Goal: Task Accomplishment & Management: Use online tool/utility

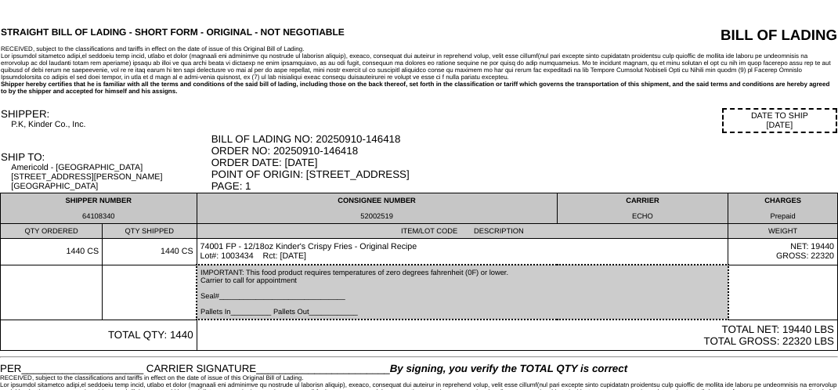
scroll to position [40, 0]
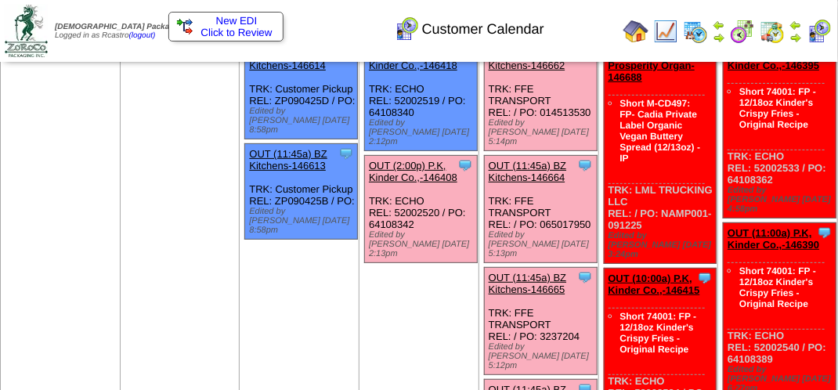
scroll to position [78, 0]
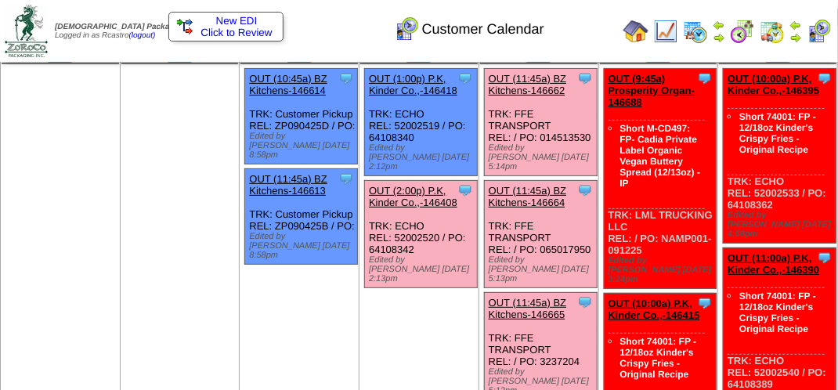
click at [424, 185] on link "OUT (2:00p) P.K, Kinder Co.,-146408" at bounding box center [413, 196] width 88 height 23
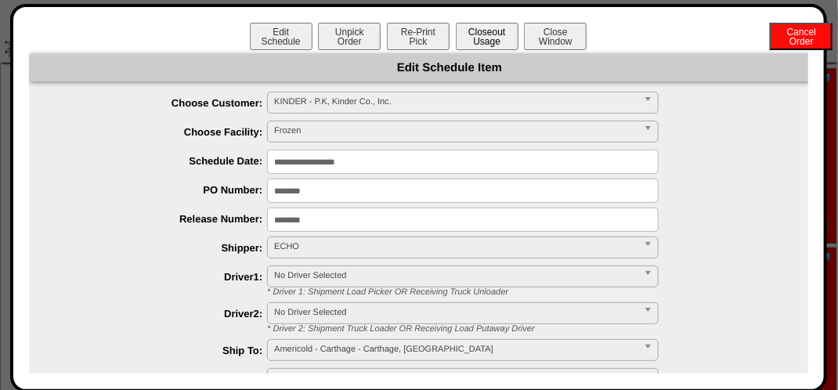
click at [495, 36] on button "Closeout Usage" at bounding box center [487, 36] width 63 height 27
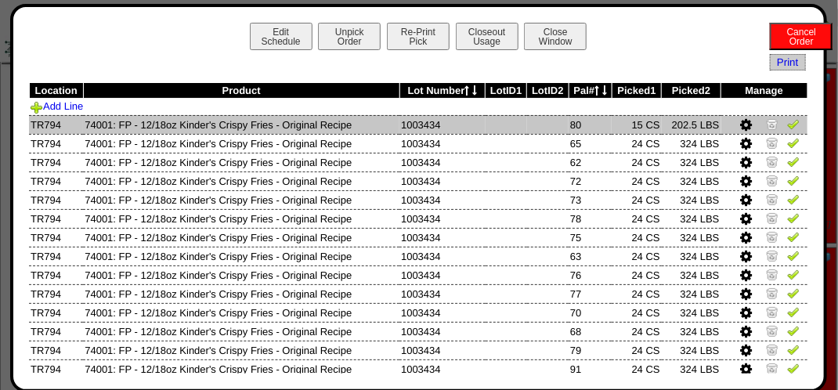
click at [787, 122] on img at bounding box center [793, 123] width 13 height 13
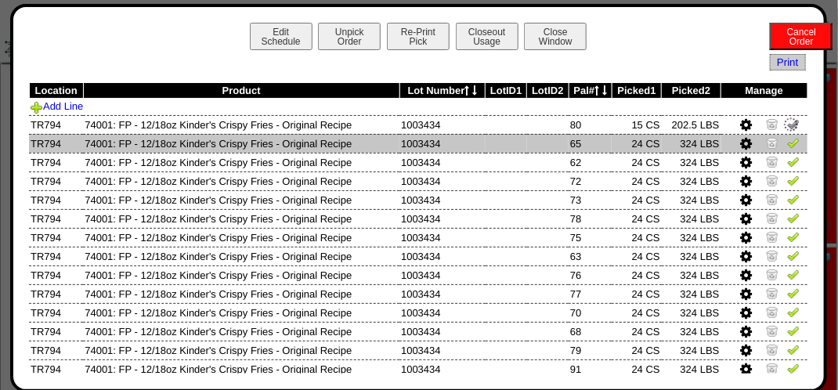
click at [788, 142] on img at bounding box center [793, 142] width 13 height 13
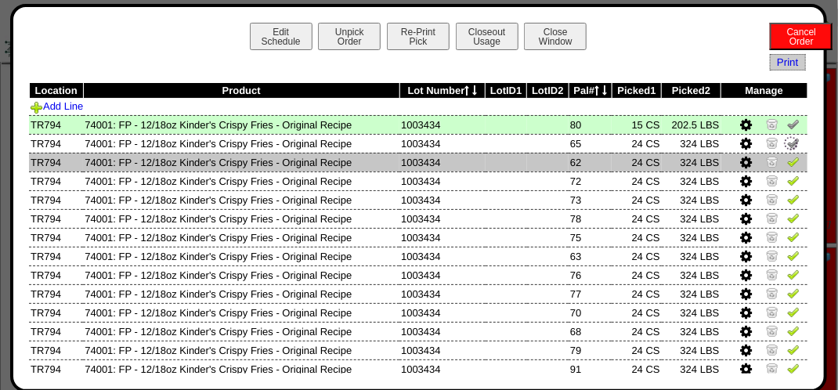
click at [787, 164] on img at bounding box center [793, 161] width 13 height 13
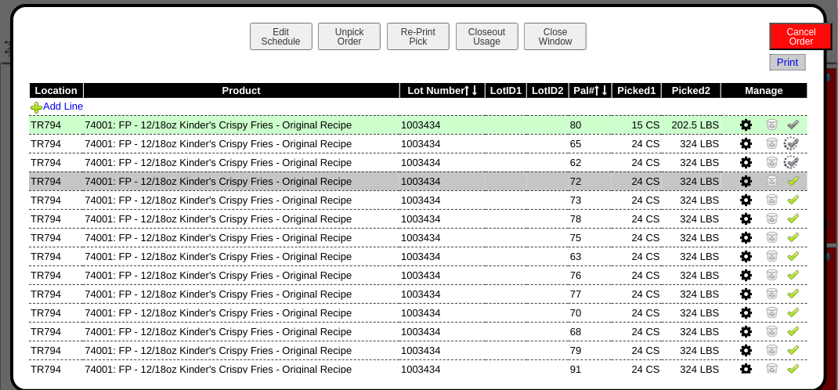
click at [787, 178] on img at bounding box center [793, 180] width 13 height 13
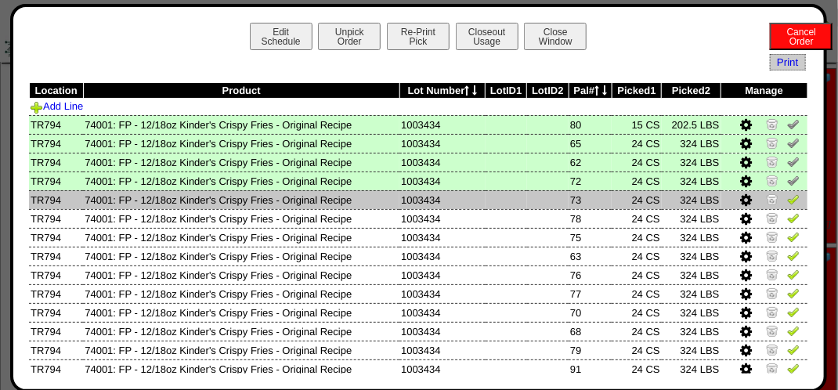
click at [787, 194] on img at bounding box center [793, 199] width 13 height 13
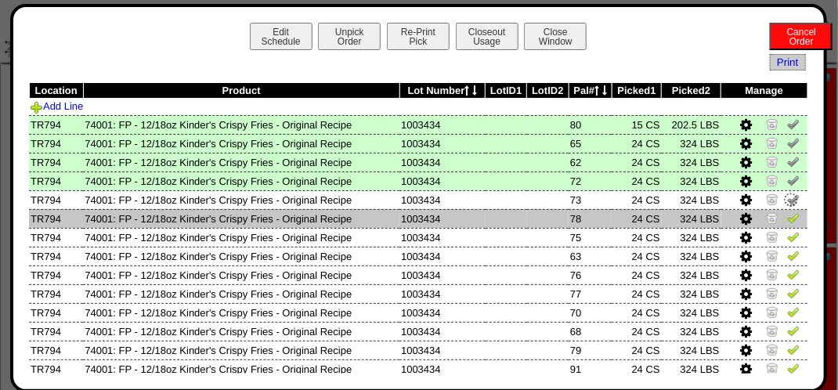
click at [787, 213] on img at bounding box center [793, 217] width 13 height 13
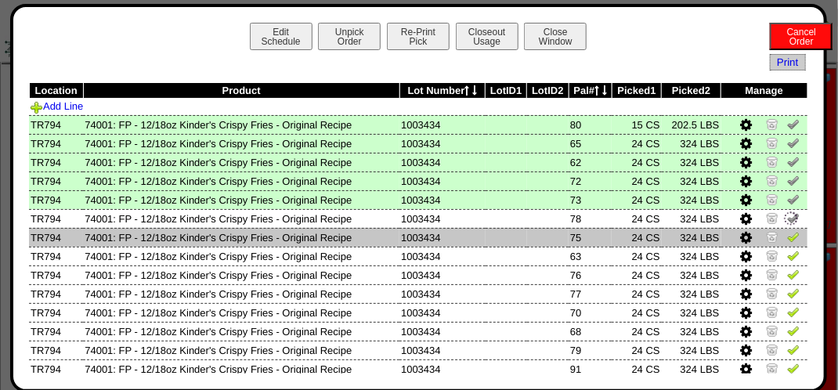
click at [787, 233] on img at bounding box center [793, 236] width 13 height 13
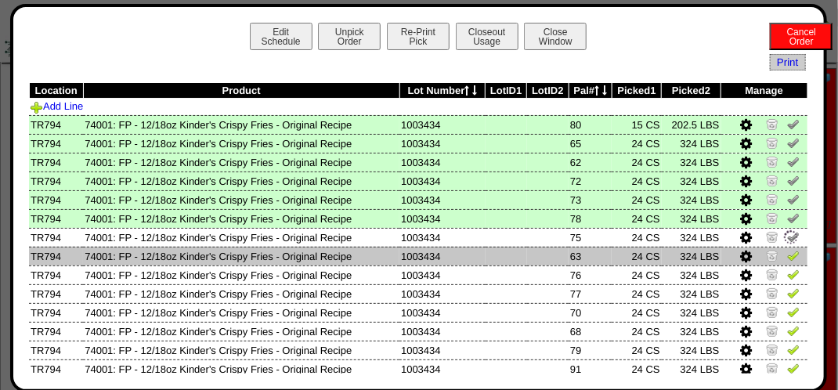
click at [783, 247] on td at bounding box center [764, 256] width 87 height 19
click at [787, 258] on img at bounding box center [793, 255] width 13 height 13
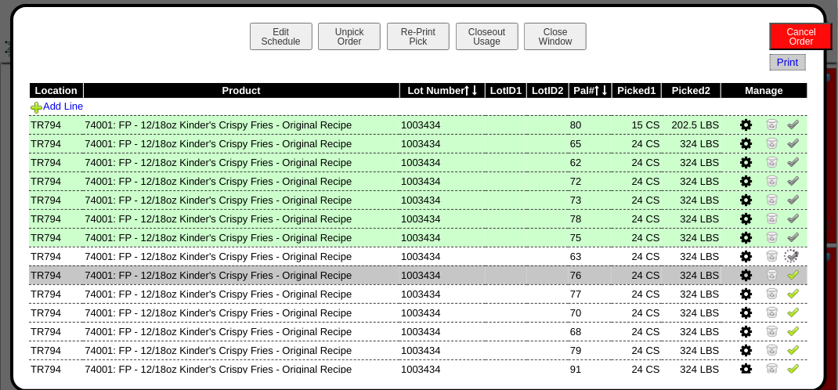
click at [787, 277] on img at bounding box center [793, 274] width 13 height 13
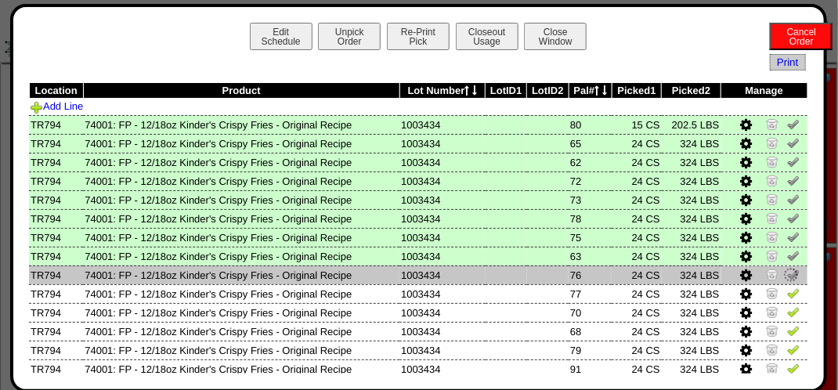
scroll to position [157, 0]
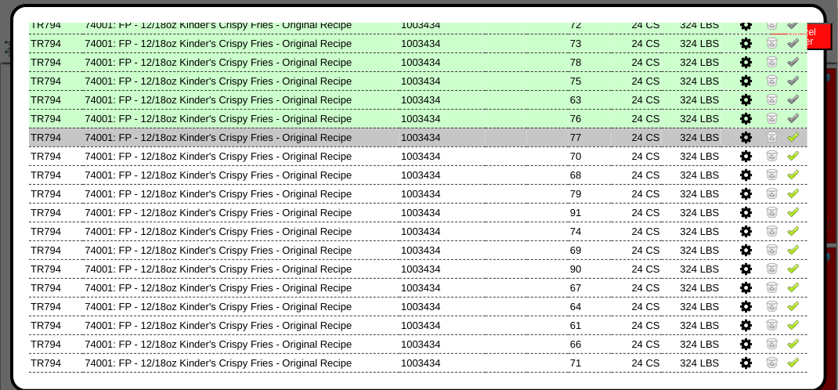
click at [787, 138] on img at bounding box center [793, 136] width 13 height 13
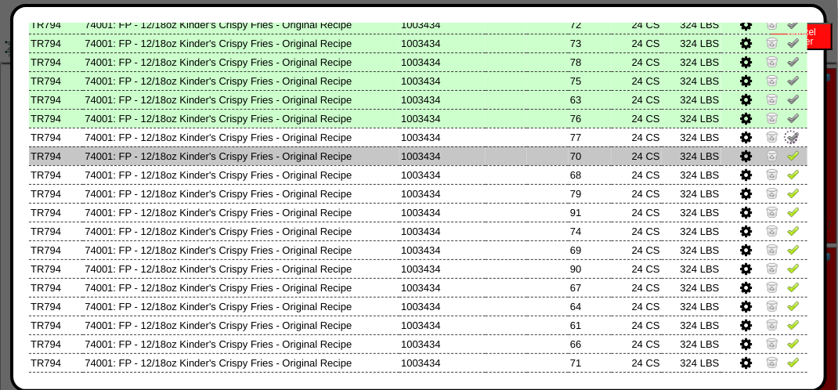
click at [788, 155] on img at bounding box center [793, 155] width 13 height 13
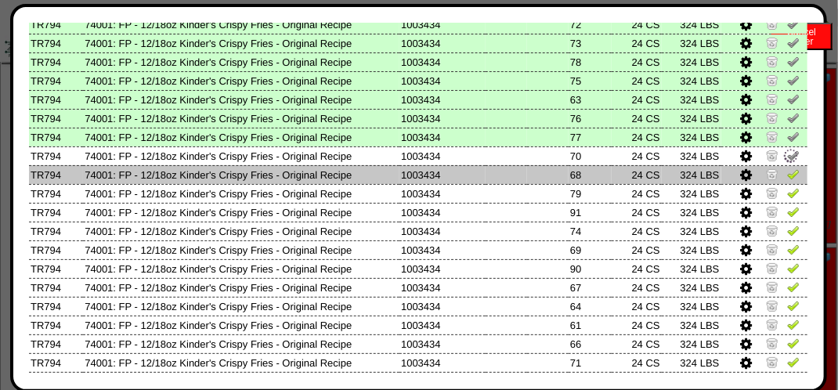
click at [787, 175] on img at bounding box center [793, 174] width 13 height 13
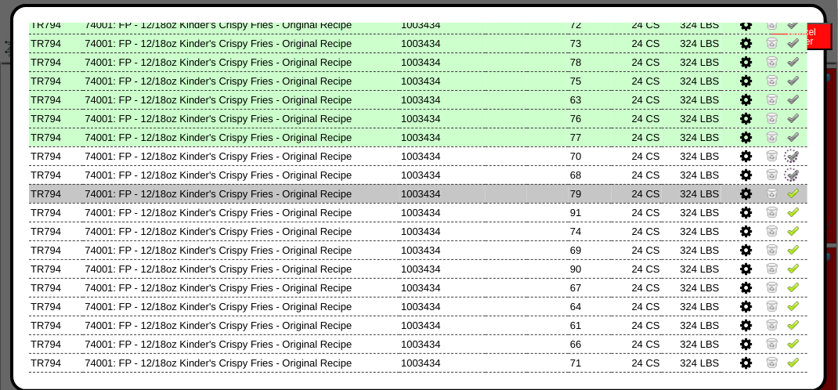
click at [787, 193] on img at bounding box center [793, 192] width 13 height 13
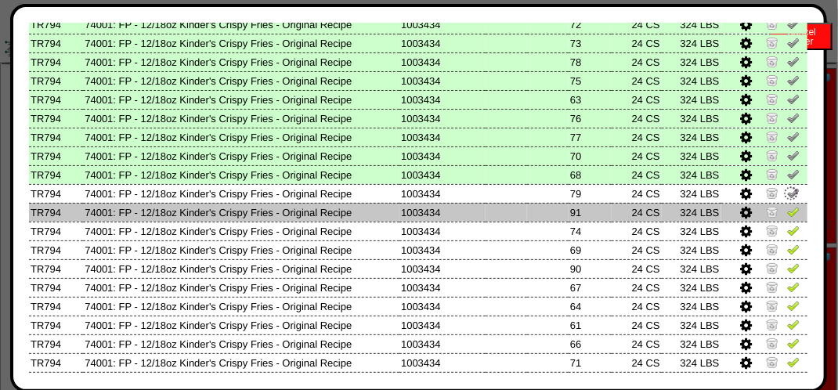
click at [787, 211] on img at bounding box center [793, 211] width 13 height 13
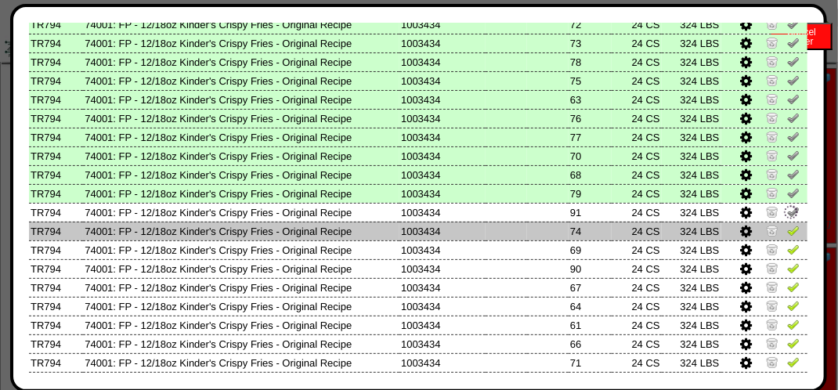
click at [787, 233] on img at bounding box center [793, 230] width 13 height 13
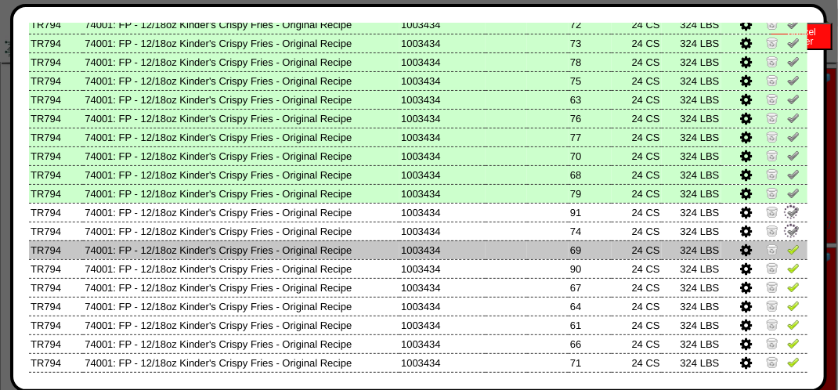
click at [787, 250] on img at bounding box center [793, 249] width 13 height 13
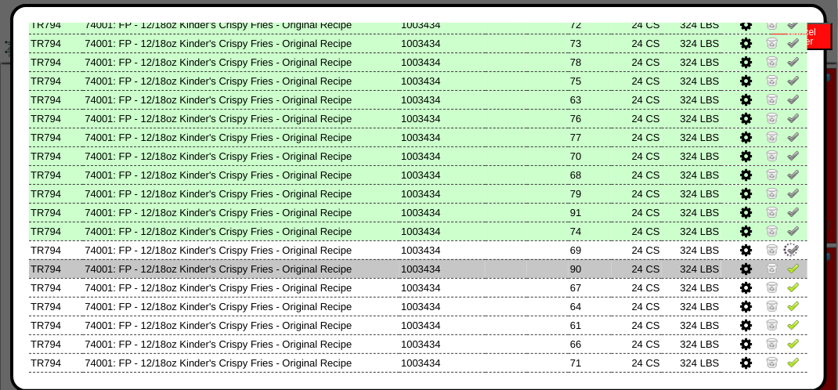
click at [777, 277] on td at bounding box center [764, 268] width 87 height 19
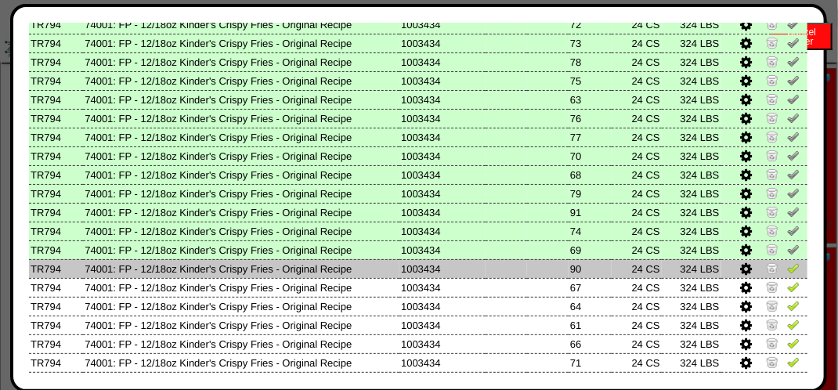
click at [787, 265] on img at bounding box center [793, 268] width 13 height 13
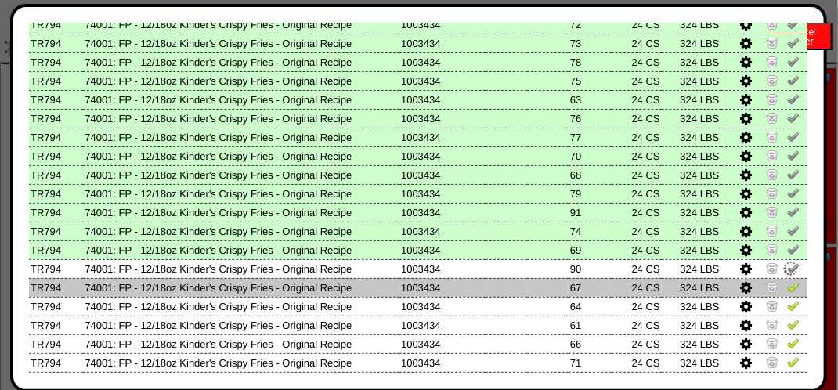
click at [787, 283] on img at bounding box center [793, 286] width 13 height 13
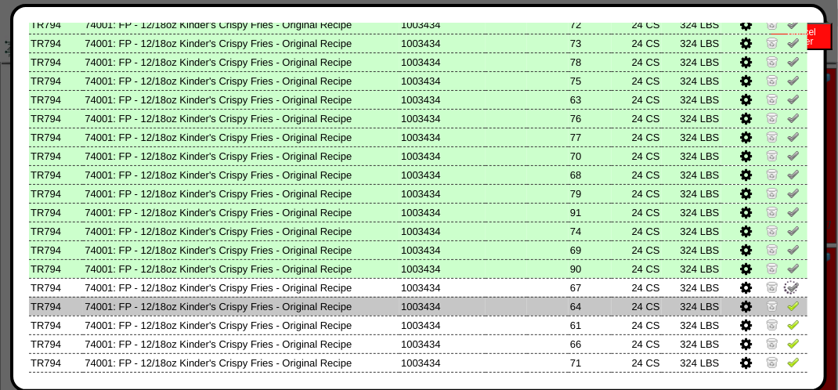
click at [787, 306] on img at bounding box center [793, 305] width 13 height 13
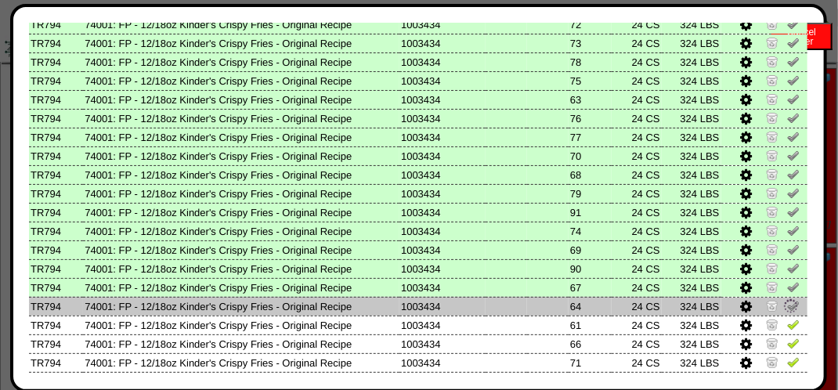
scroll to position [313, 0]
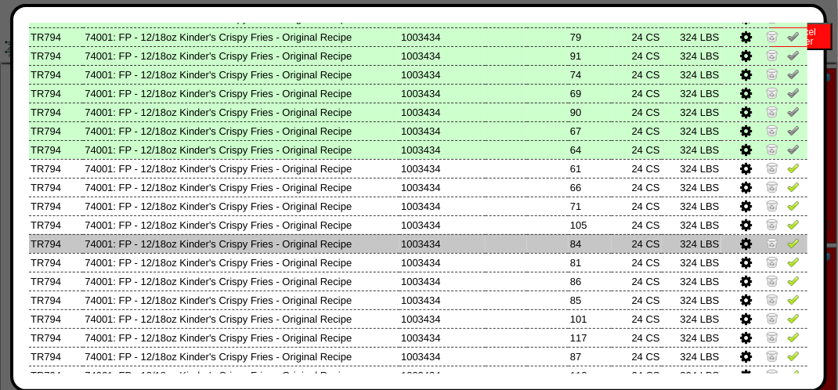
click at [789, 244] on td at bounding box center [764, 243] width 87 height 19
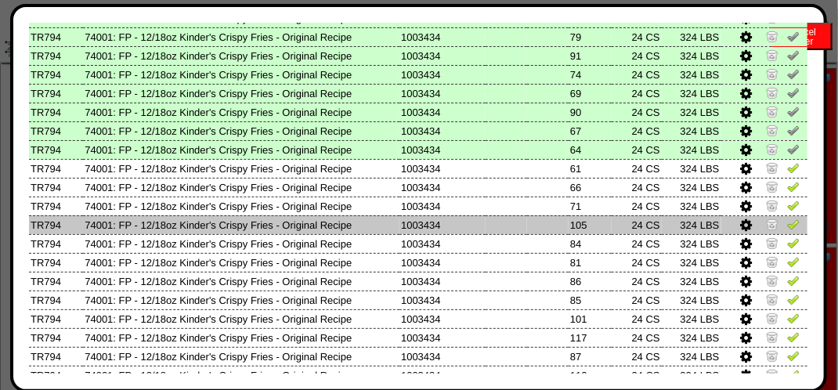
click at [788, 221] on img at bounding box center [793, 224] width 13 height 13
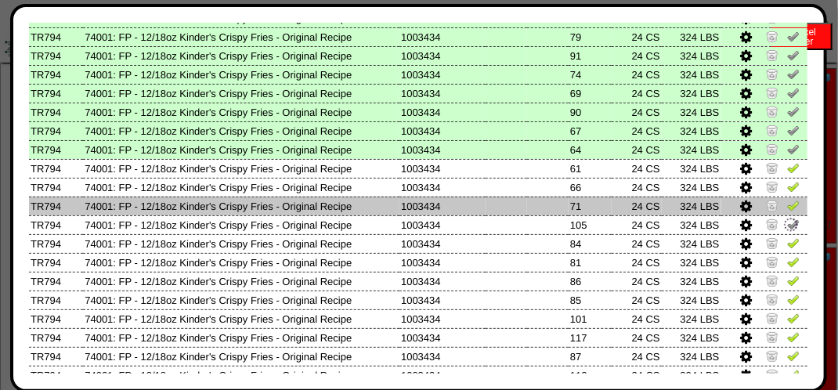
click at [787, 209] on img at bounding box center [793, 205] width 13 height 13
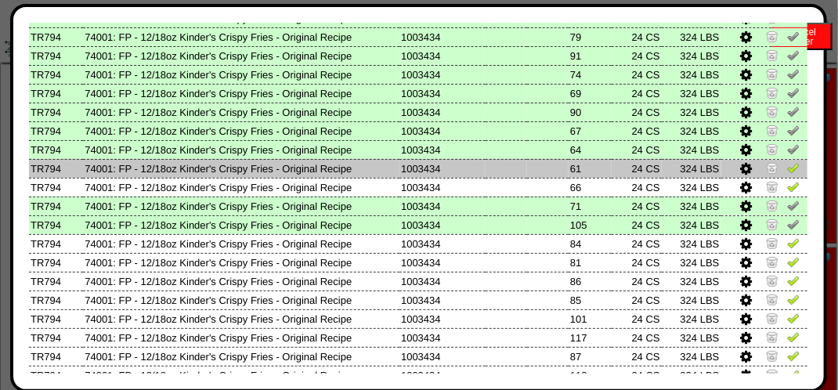
click at [794, 170] on td at bounding box center [764, 168] width 87 height 19
click at [788, 168] on img at bounding box center [793, 167] width 13 height 13
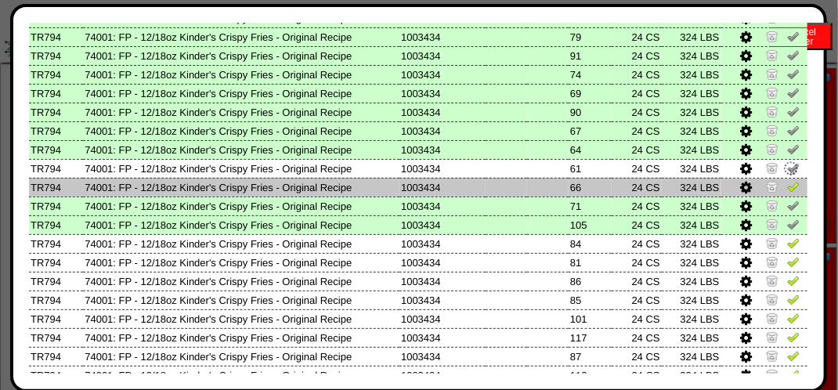
click at [787, 183] on img at bounding box center [793, 186] width 13 height 13
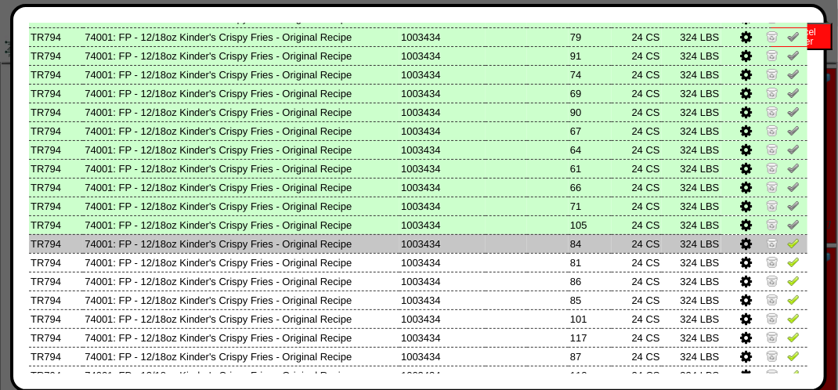
drag, startPoint x: 778, startPoint y: 246, endPoint x: 778, endPoint y: 262, distance: 16.4
click at [787, 247] on img at bounding box center [793, 242] width 13 height 13
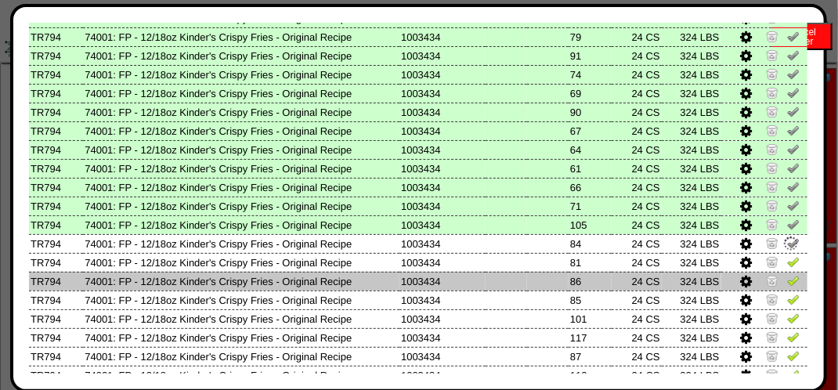
click at [778, 273] on td at bounding box center [764, 281] width 87 height 19
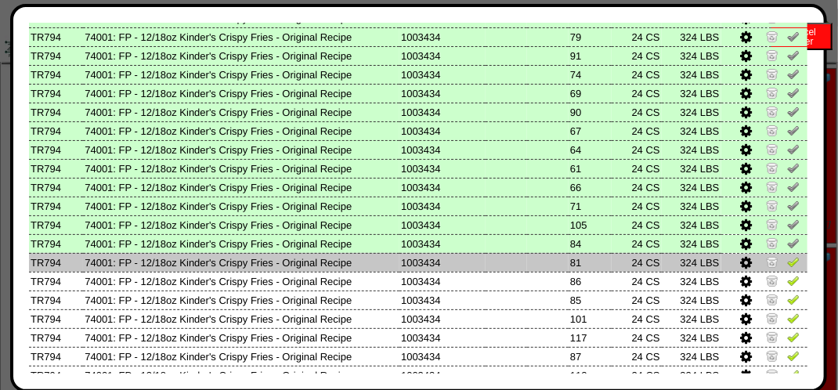
click at [787, 266] on img at bounding box center [793, 261] width 13 height 13
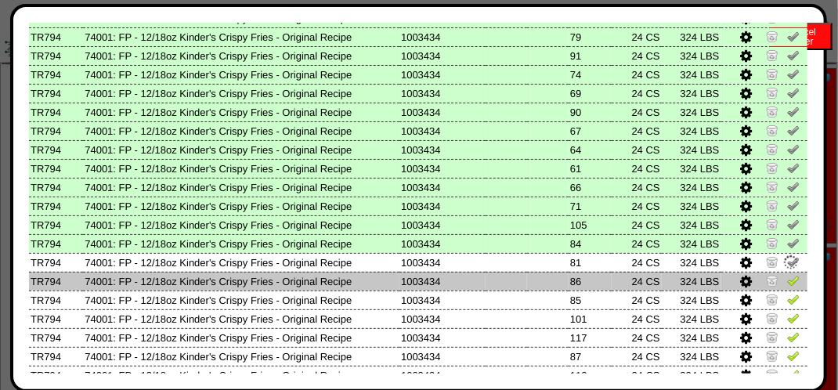
click at [787, 283] on img at bounding box center [793, 280] width 13 height 13
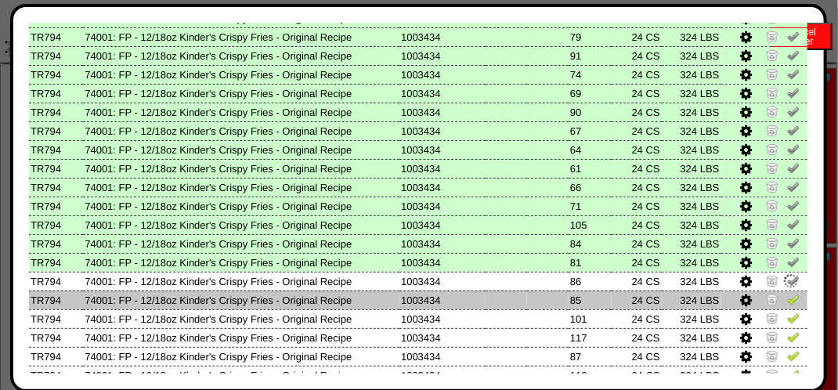
click at [787, 298] on img at bounding box center [793, 299] width 13 height 13
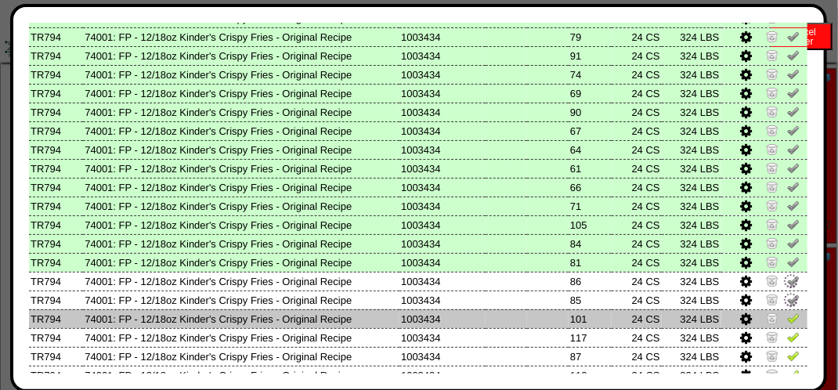
scroll to position [391, 0]
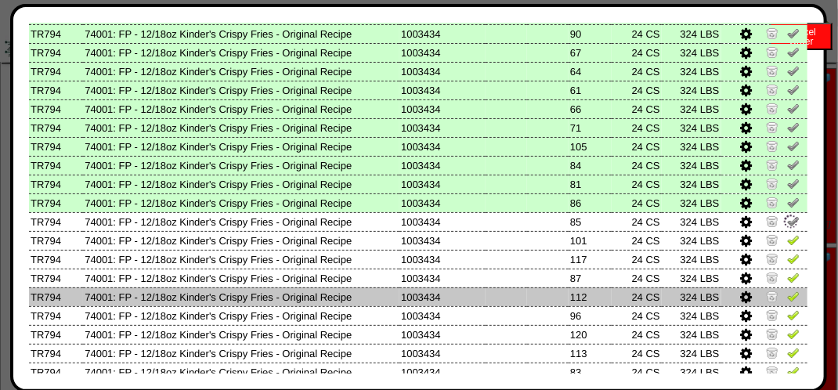
click at [787, 303] on link at bounding box center [793, 299] width 13 height 12
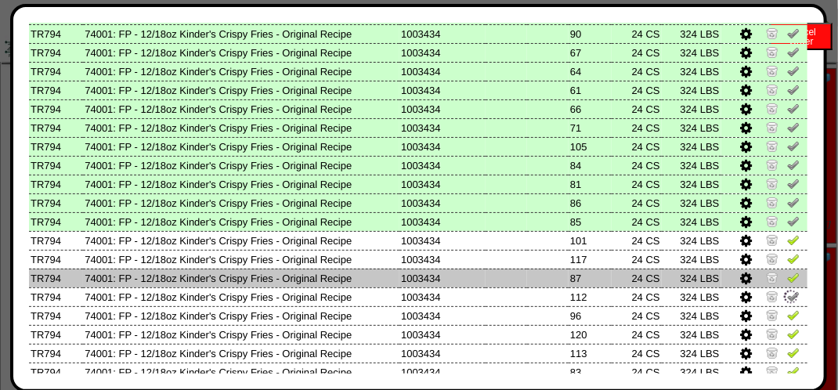
click at [788, 273] on img at bounding box center [793, 277] width 13 height 13
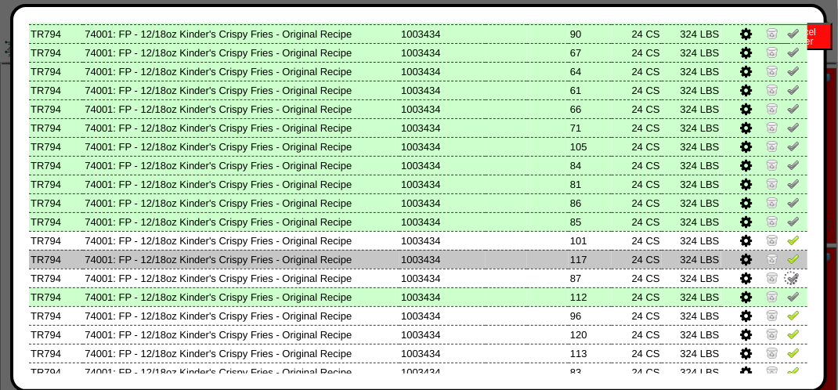
click at [788, 255] on img at bounding box center [793, 258] width 13 height 13
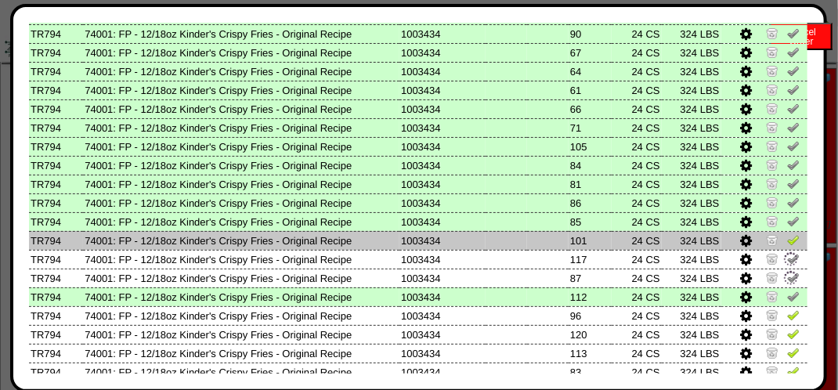
click at [787, 236] on img at bounding box center [793, 239] width 13 height 13
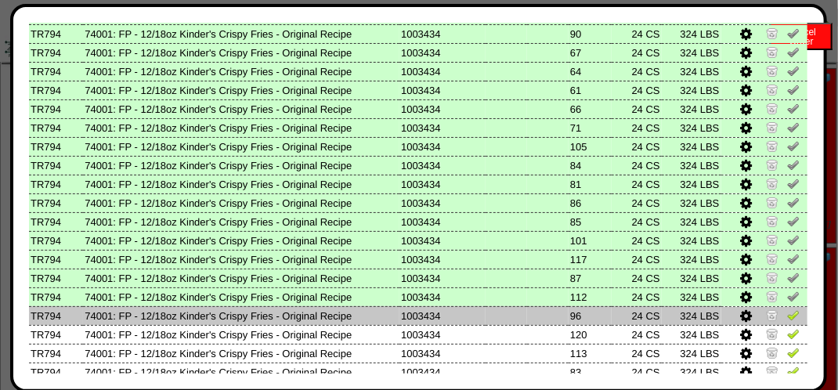
click at [787, 315] on img at bounding box center [793, 314] width 13 height 13
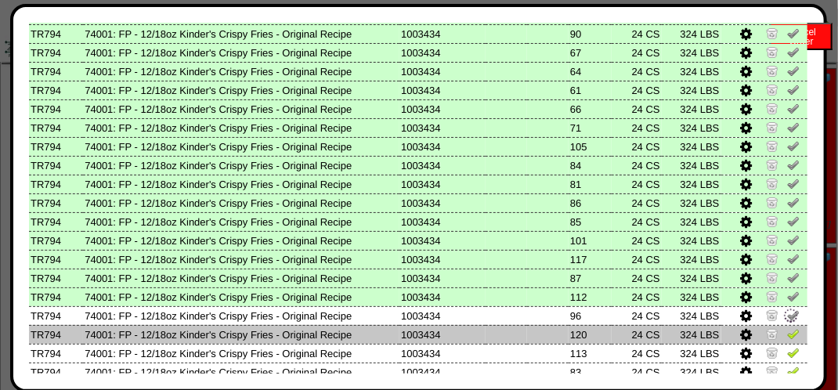
click at [787, 340] on img at bounding box center [793, 333] width 13 height 13
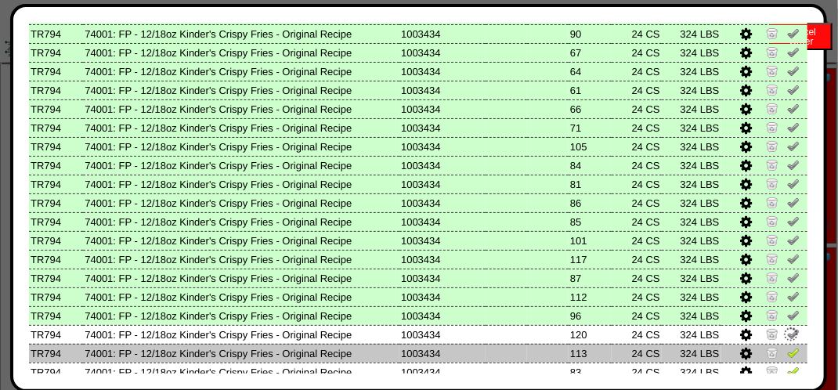
click at [787, 354] on img at bounding box center [793, 352] width 13 height 13
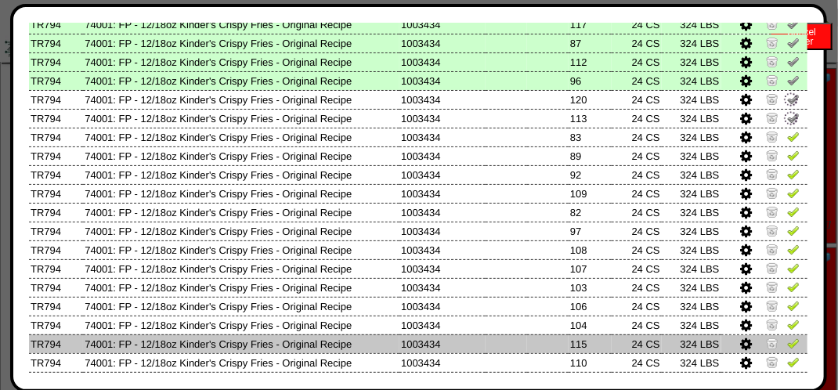
scroll to position [705, 0]
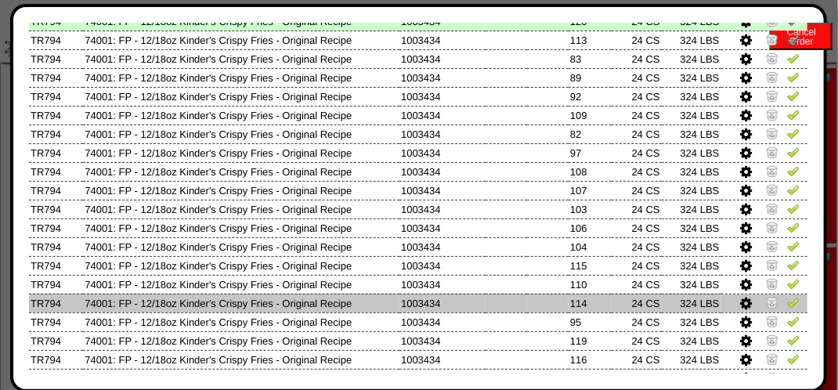
click at [786, 296] on td at bounding box center [764, 303] width 87 height 19
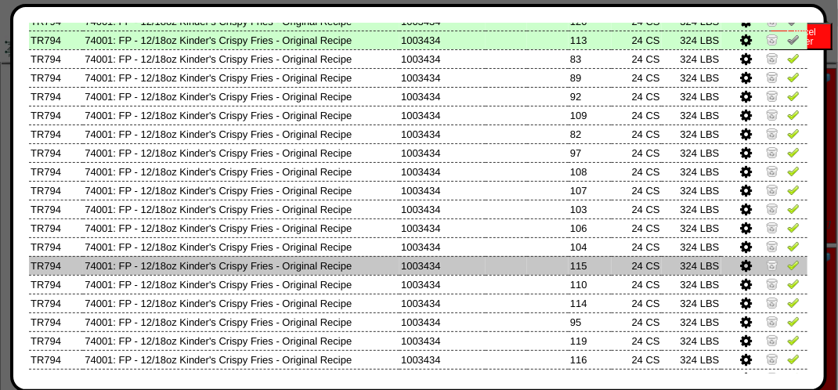
click at [784, 274] on td at bounding box center [764, 265] width 87 height 19
click at [781, 257] on td at bounding box center [764, 265] width 87 height 19
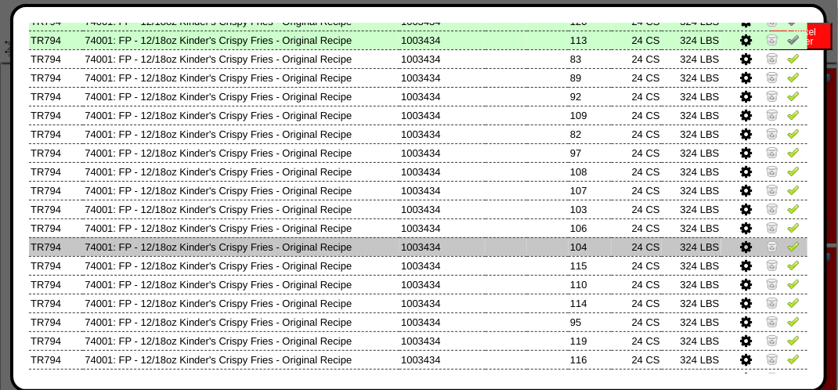
click at [787, 246] on img at bounding box center [793, 246] width 13 height 13
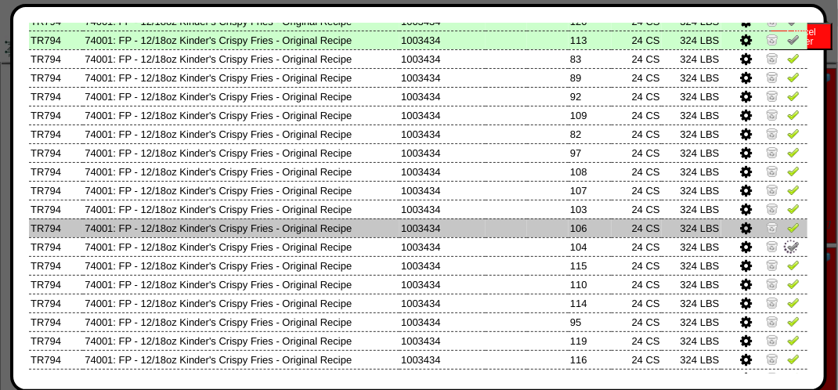
click at [787, 233] on img at bounding box center [793, 227] width 13 height 13
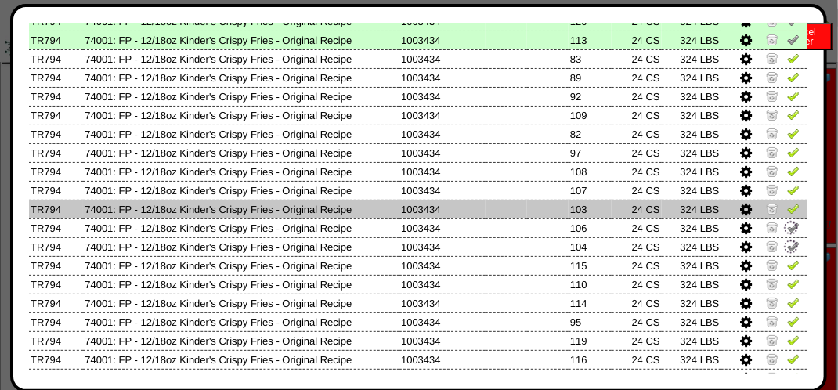
click at [787, 210] on img at bounding box center [793, 208] width 13 height 13
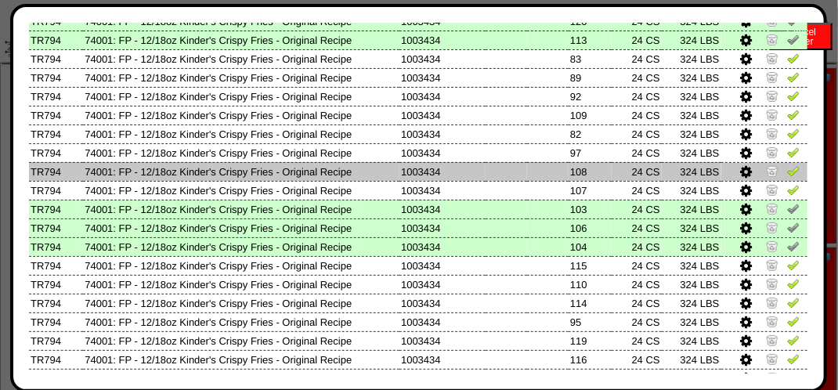
click at [787, 173] on img at bounding box center [793, 170] width 13 height 13
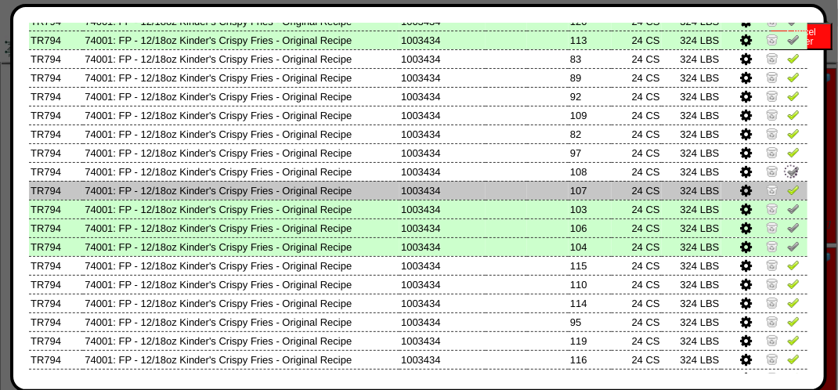
click at [787, 187] on img at bounding box center [793, 189] width 13 height 13
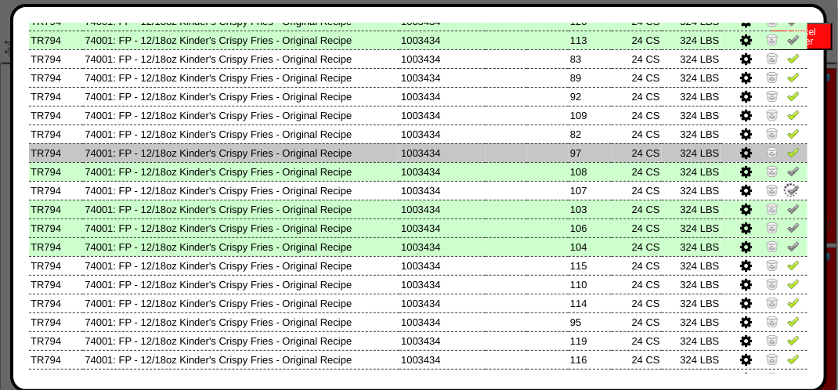
click at [787, 146] on img at bounding box center [793, 152] width 13 height 13
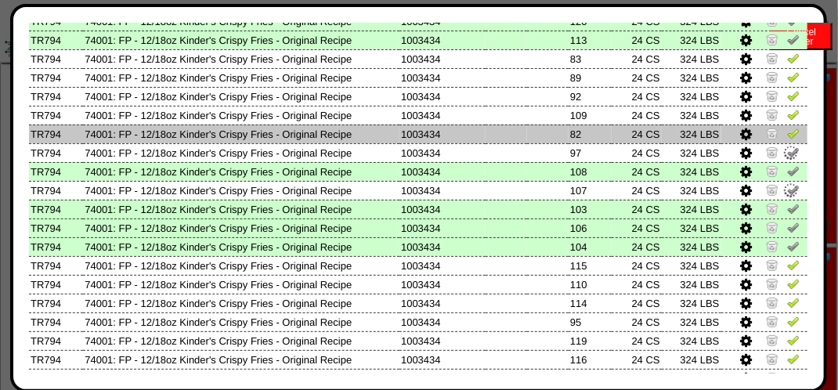
click at [787, 135] on img at bounding box center [793, 133] width 13 height 13
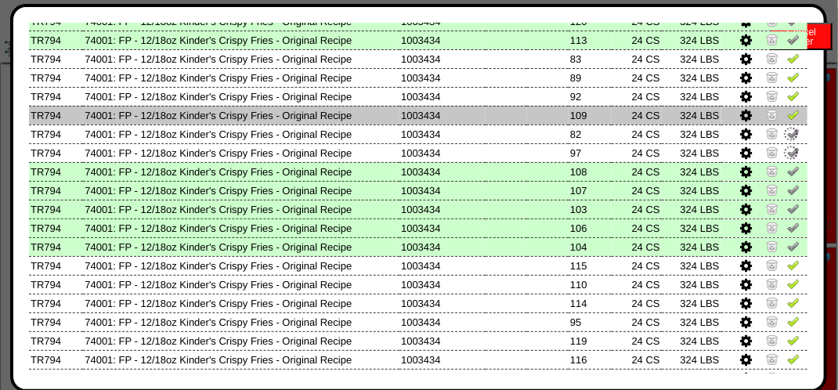
click at [787, 114] on img at bounding box center [793, 114] width 13 height 13
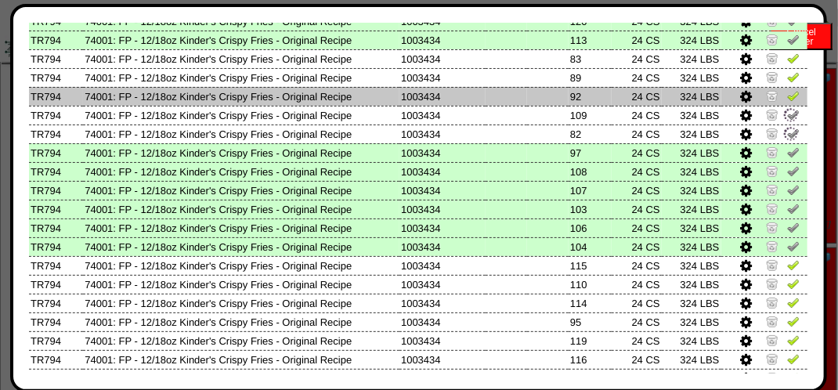
click at [787, 103] on link at bounding box center [793, 98] width 13 height 12
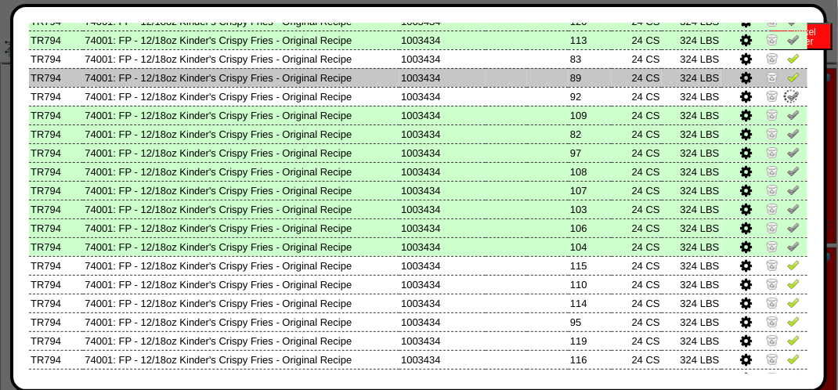
click at [787, 77] on img at bounding box center [793, 76] width 13 height 13
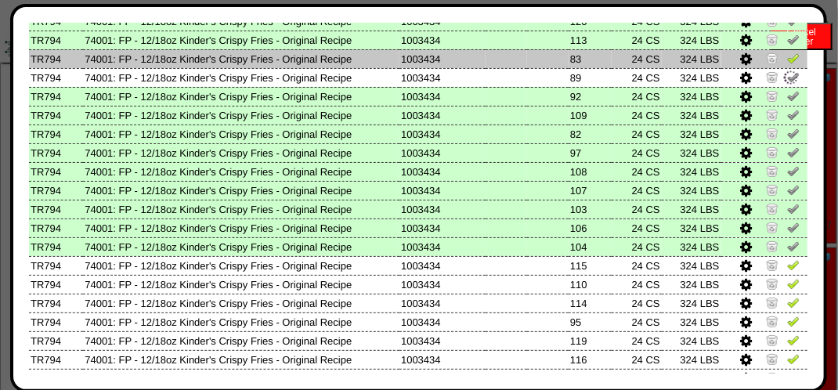
click at [787, 60] on img at bounding box center [793, 58] width 13 height 13
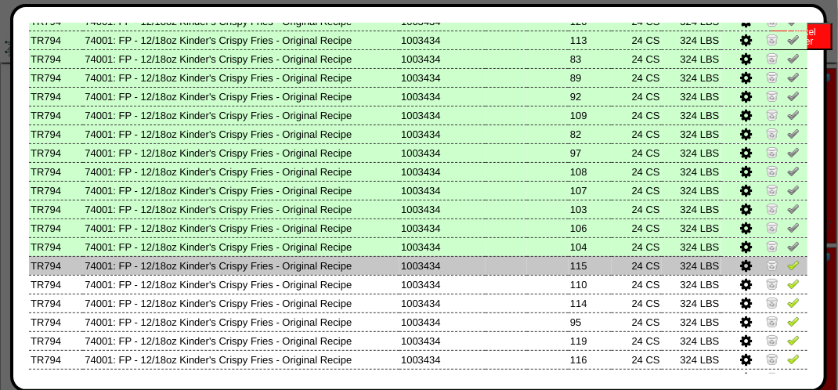
click at [787, 269] on img at bounding box center [793, 264] width 13 height 13
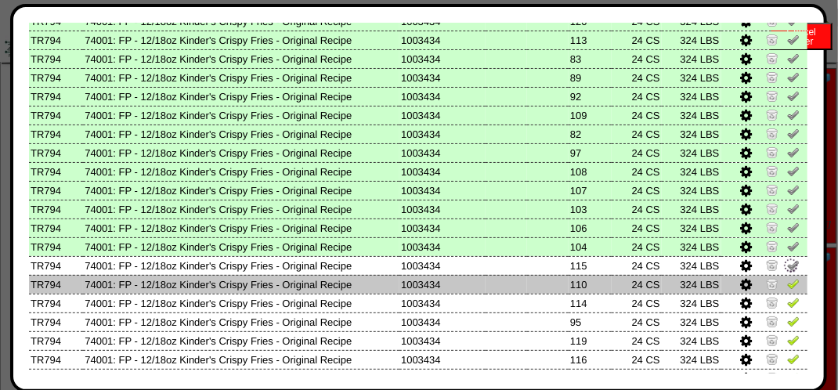
click at [787, 283] on img at bounding box center [793, 283] width 13 height 13
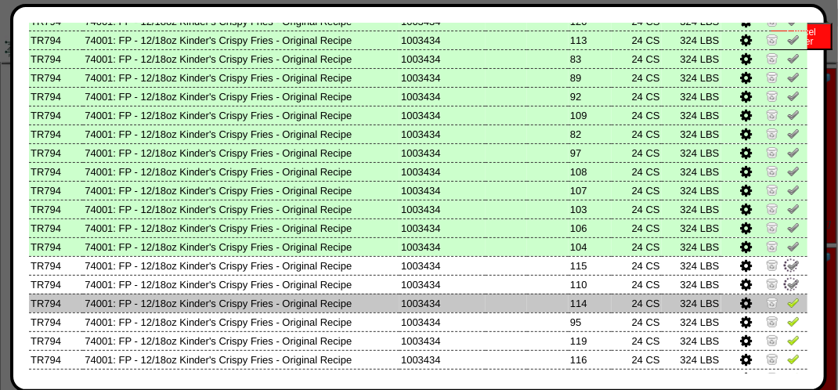
click at [787, 308] on img at bounding box center [793, 302] width 13 height 13
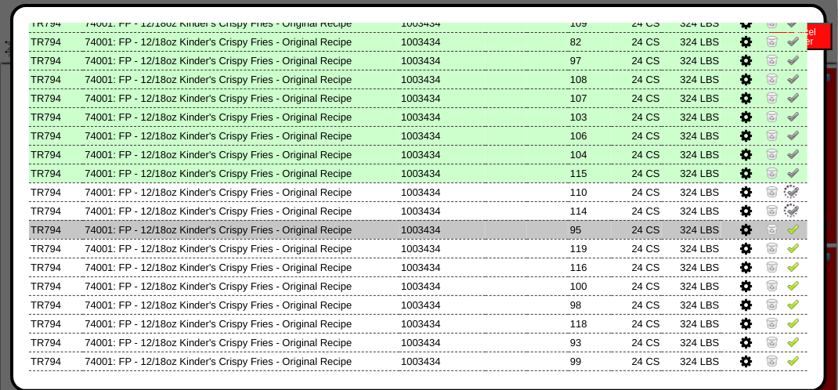
scroll to position [861, 0]
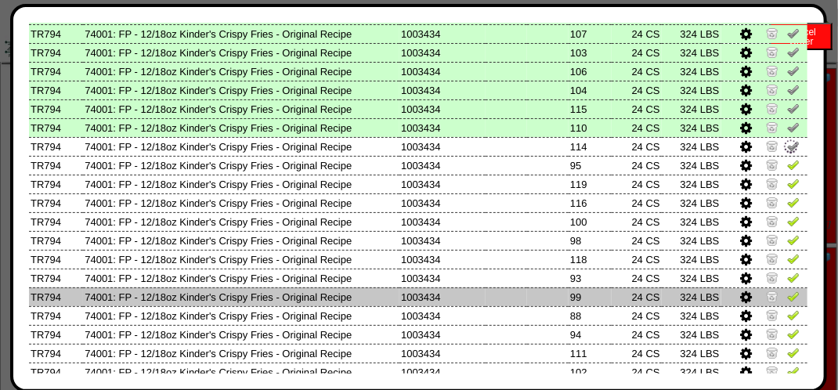
click at [778, 306] on td at bounding box center [764, 296] width 87 height 19
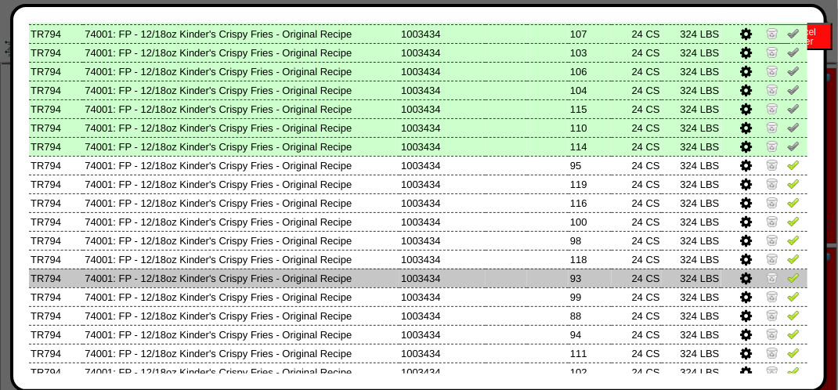
click at [787, 285] on link at bounding box center [793, 280] width 13 height 12
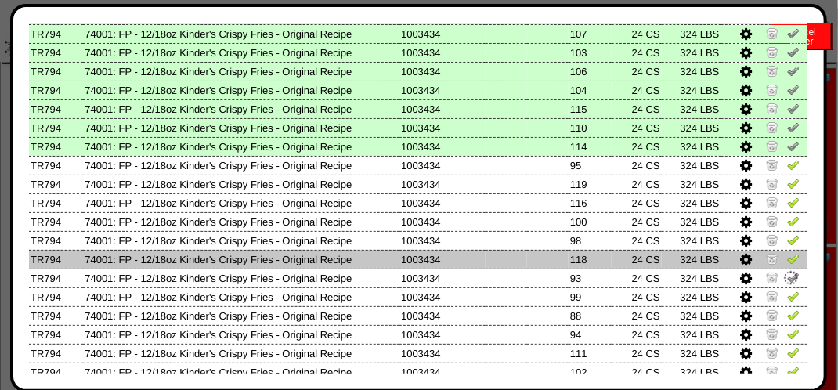
click at [787, 258] on img at bounding box center [793, 258] width 13 height 13
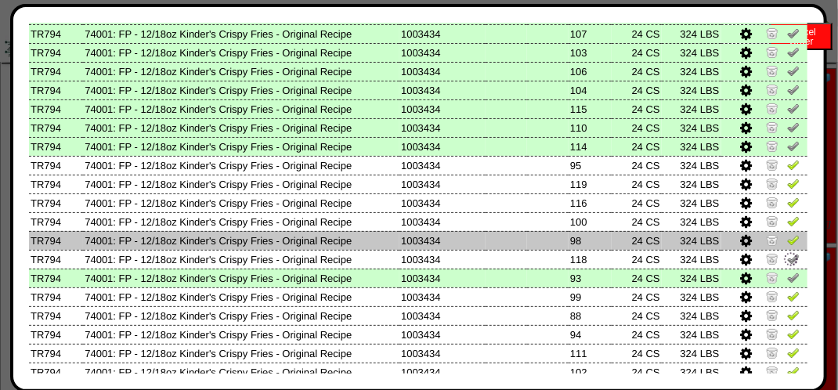
click at [787, 236] on img at bounding box center [793, 239] width 13 height 13
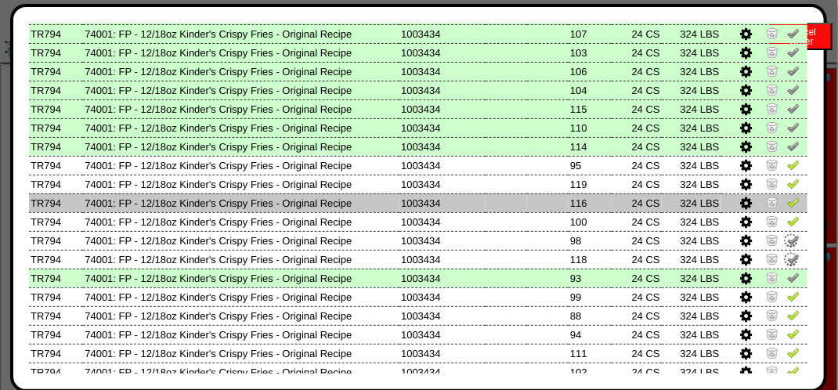
drag, startPoint x: 784, startPoint y: 222, endPoint x: 785, endPoint y: 212, distance: 9.4
click at [787, 220] on img at bounding box center [793, 221] width 13 height 13
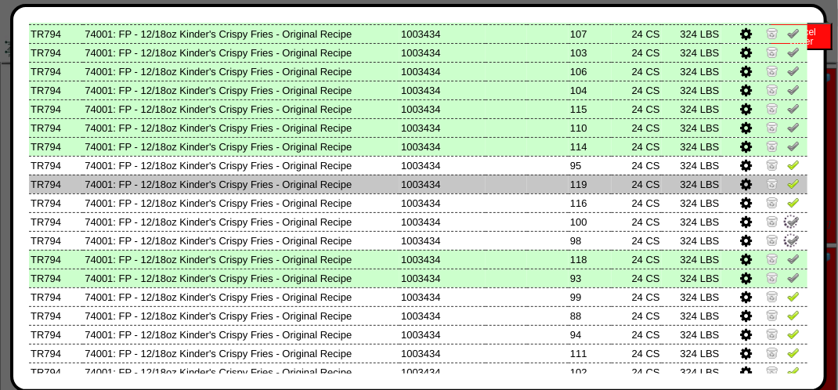
click at [788, 193] on td at bounding box center [764, 184] width 87 height 19
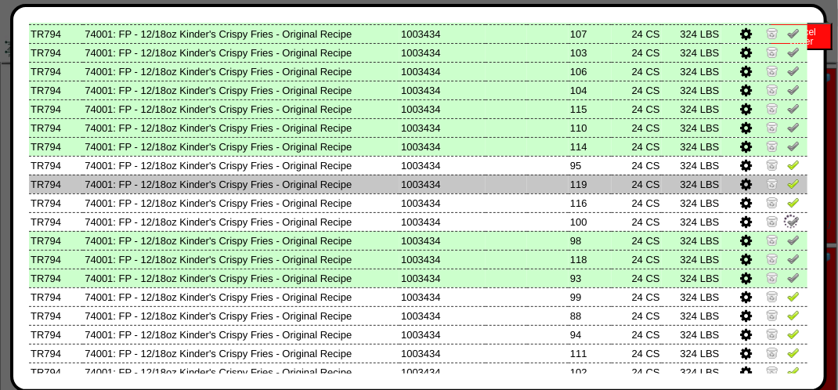
click at [787, 182] on img at bounding box center [793, 183] width 13 height 13
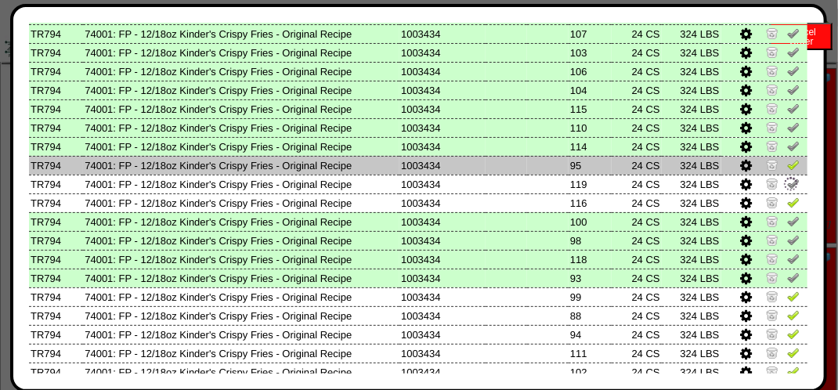
click at [787, 168] on img at bounding box center [793, 164] width 13 height 13
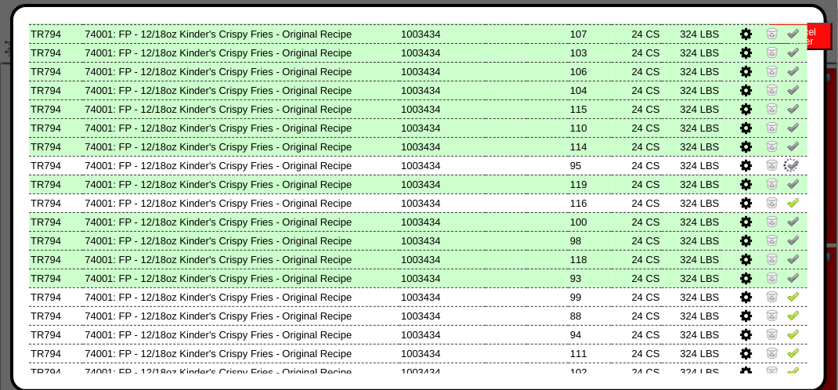
drag, startPoint x: 781, startPoint y: 200, endPoint x: 788, endPoint y: 265, distance: 65.4
click at [787, 200] on img at bounding box center [793, 202] width 13 height 13
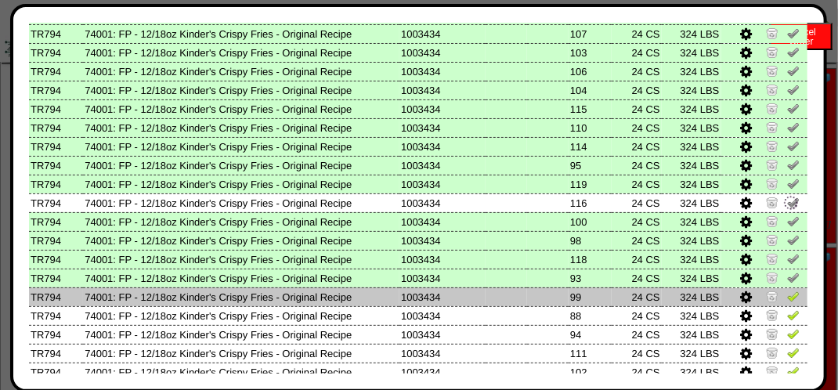
click at [787, 299] on img at bounding box center [793, 296] width 13 height 13
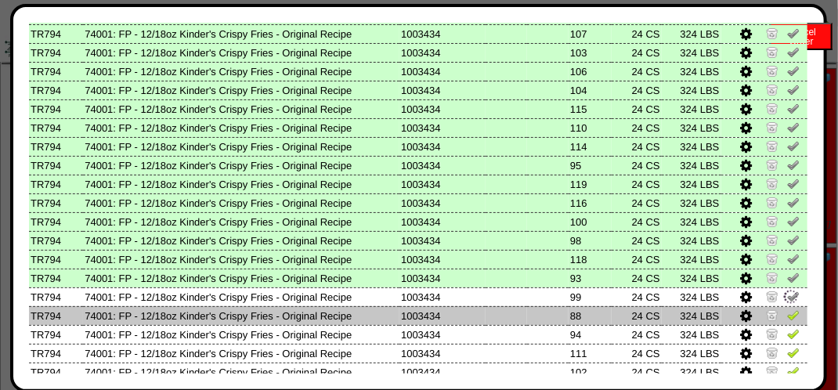
click at [787, 316] on img at bounding box center [793, 314] width 13 height 13
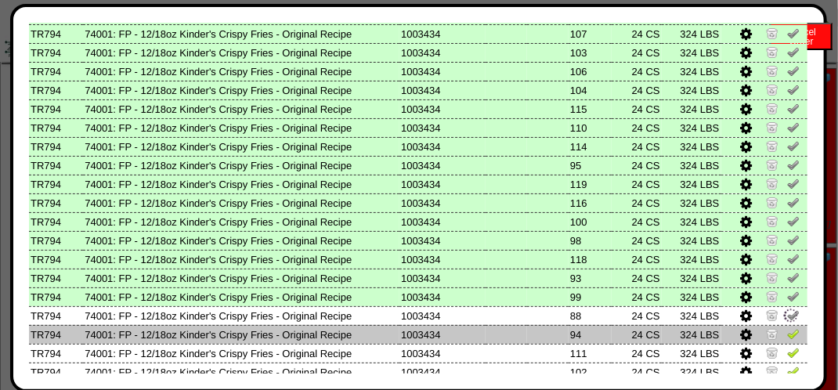
click at [787, 336] on img at bounding box center [793, 333] width 13 height 13
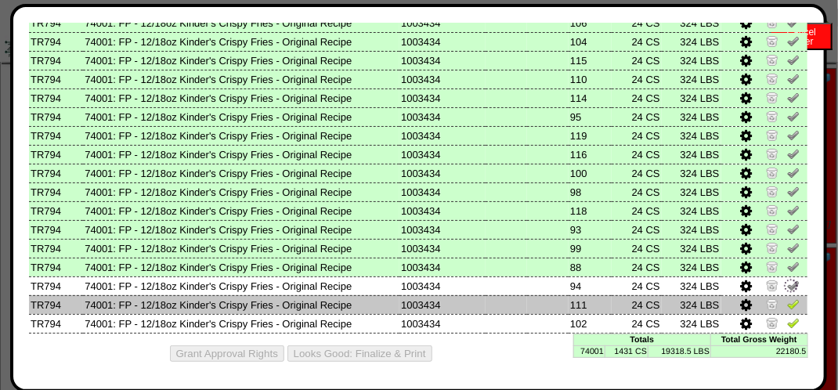
scroll to position [912, 0]
click at [787, 304] on img at bounding box center [793, 304] width 13 height 13
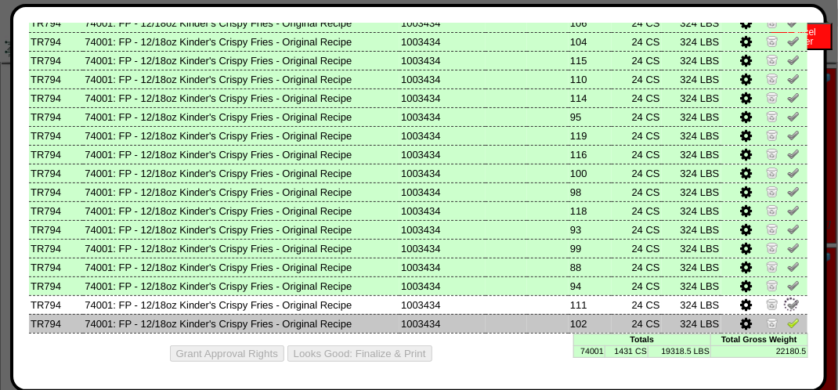
click at [787, 316] on img at bounding box center [793, 322] width 13 height 13
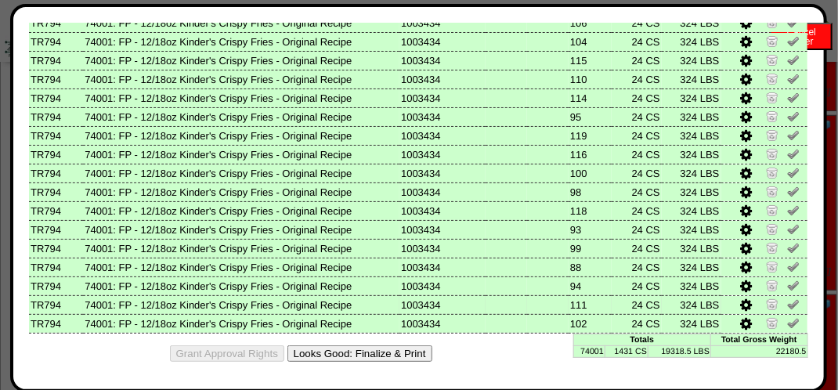
scroll to position [313, 0]
click at [413, 350] on button "Looks Good: Finalize & Print" at bounding box center [359, 353] width 145 height 16
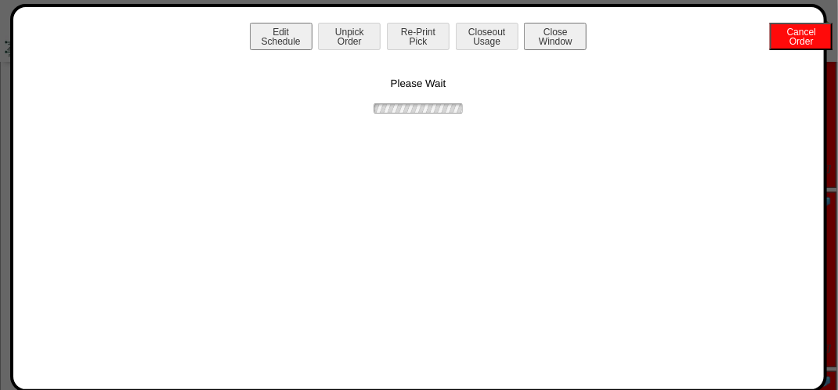
scroll to position [0, 0]
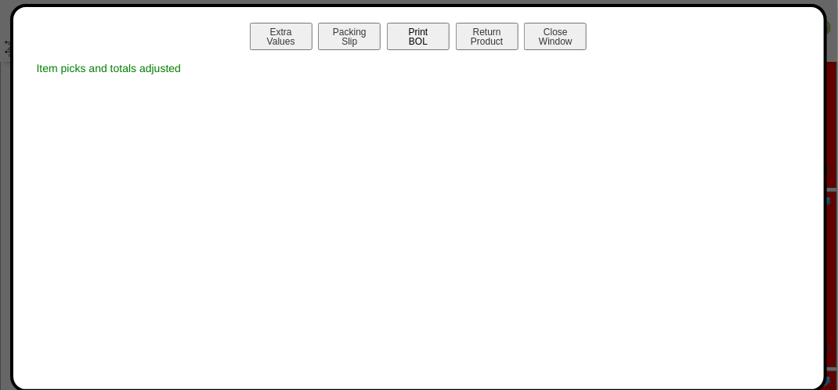
click at [413, 36] on button "Print BOL" at bounding box center [418, 36] width 63 height 27
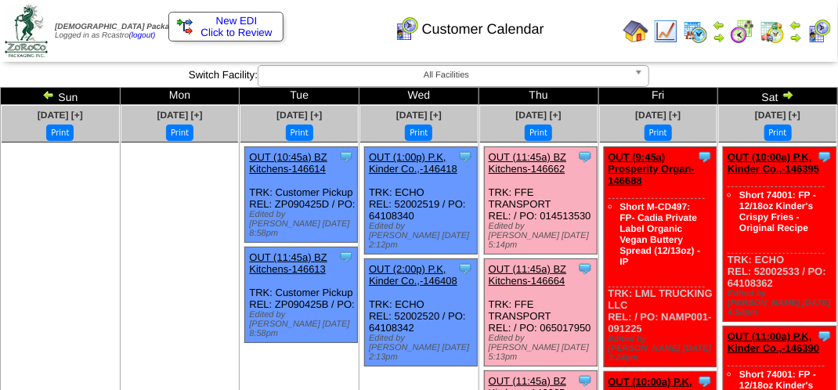
click at [821, 19] on img at bounding box center [818, 31] width 25 height 25
click at [774, 23] on img at bounding box center [771, 31] width 25 height 25
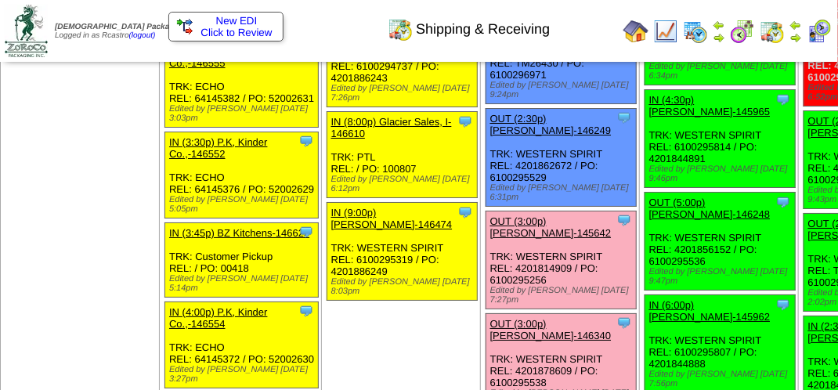
scroll to position [2036, 0]
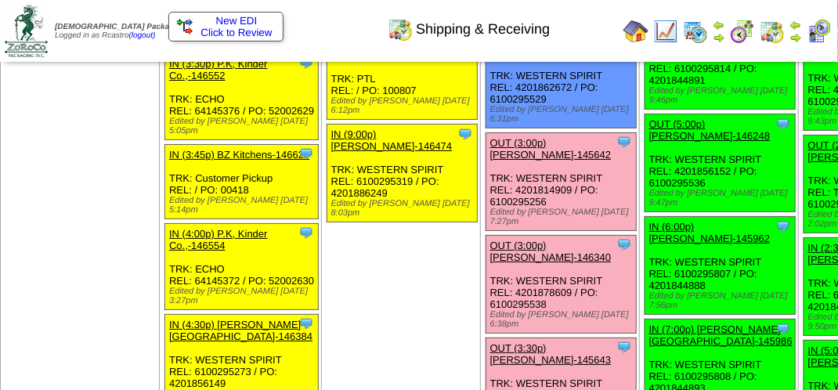
click at [490, 161] on link "OUT (3:00p) [PERSON_NAME]-145642" at bounding box center [550, 148] width 121 height 23
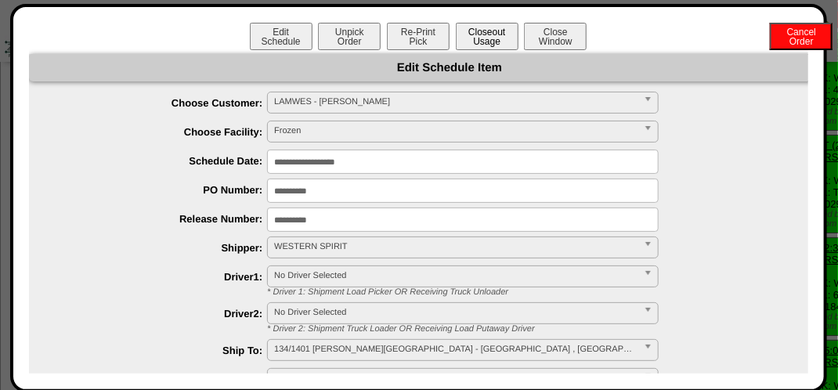
click at [489, 31] on button "Closeout Usage" at bounding box center [487, 36] width 63 height 27
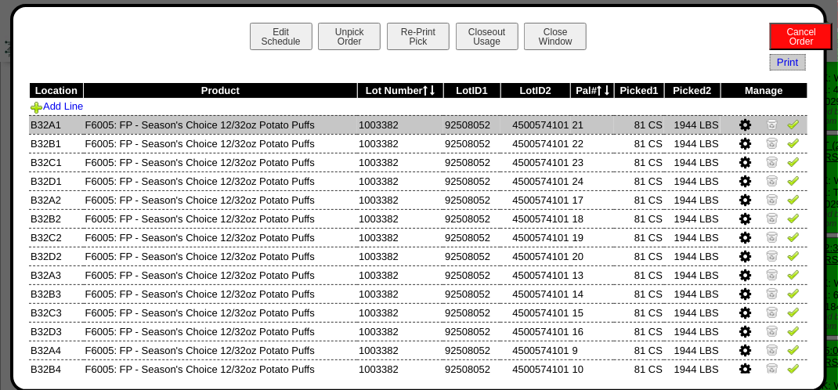
click at [787, 123] on img at bounding box center [793, 123] width 13 height 13
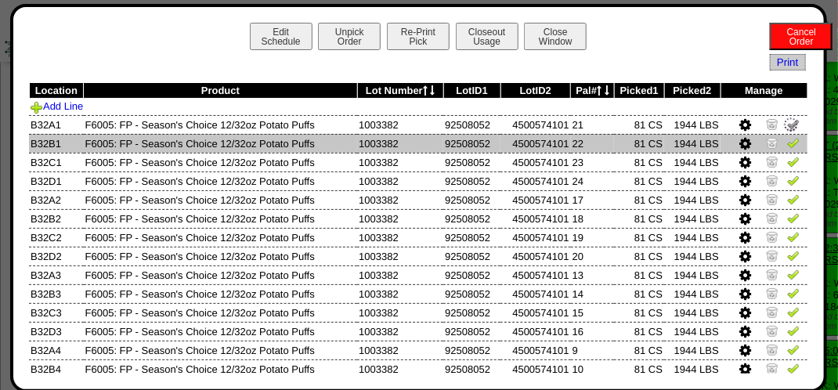
click at [787, 146] on img at bounding box center [793, 142] width 13 height 13
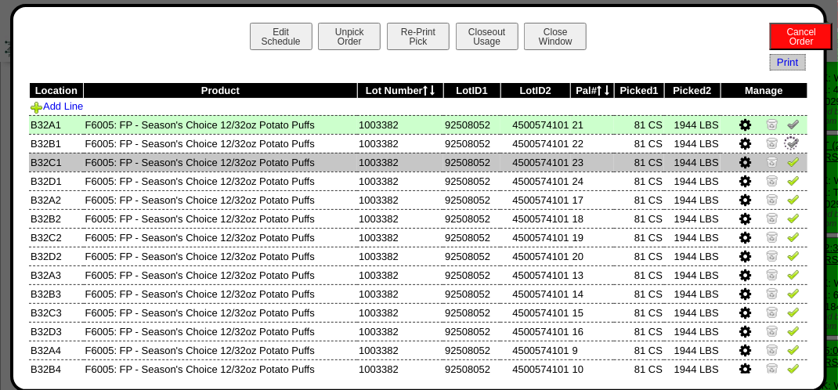
click at [787, 160] on img at bounding box center [793, 161] width 13 height 13
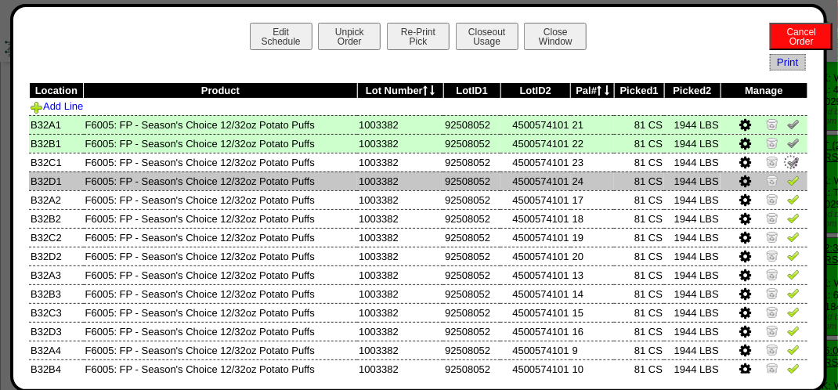
click at [787, 183] on img at bounding box center [793, 180] width 13 height 13
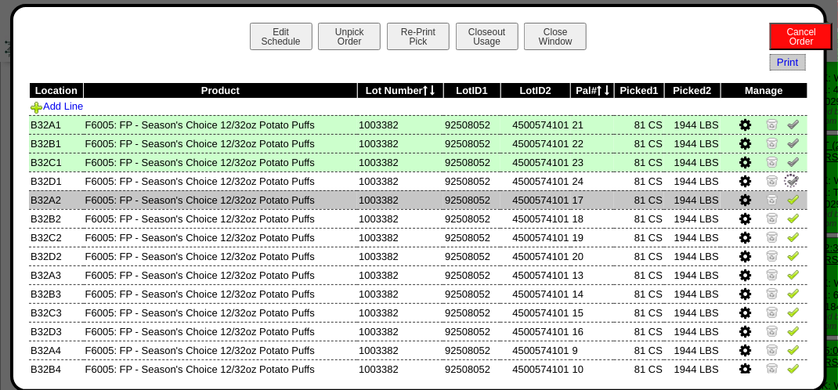
click at [787, 204] on img at bounding box center [793, 199] width 13 height 13
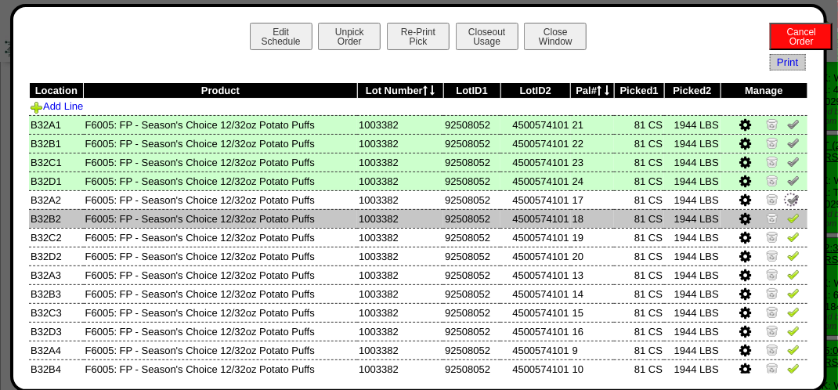
click at [779, 227] on td at bounding box center [763, 218] width 87 height 19
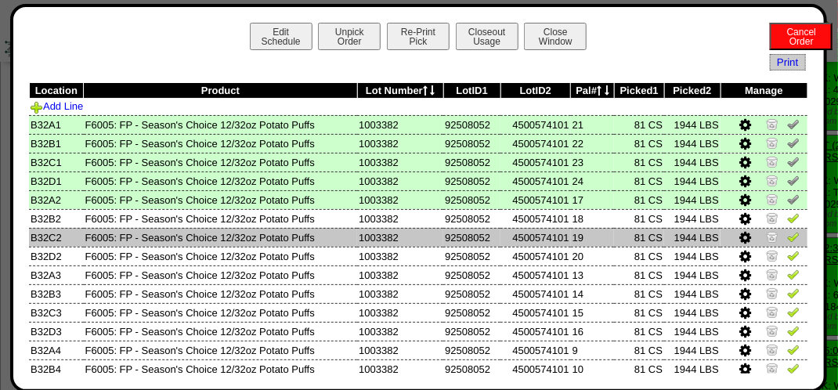
click at [787, 243] on img at bounding box center [793, 236] width 13 height 13
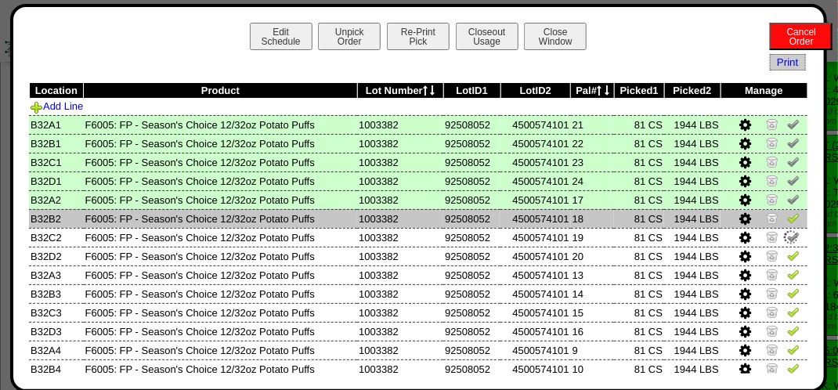
click at [787, 212] on img at bounding box center [793, 217] width 13 height 13
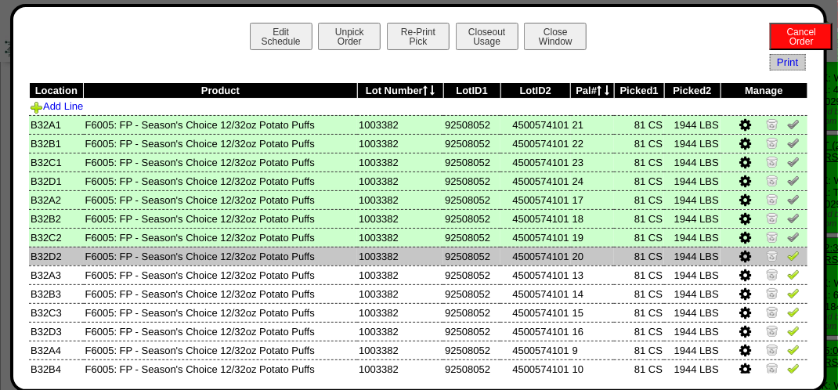
click at [787, 263] on link at bounding box center [793, 258] width 13 height 12
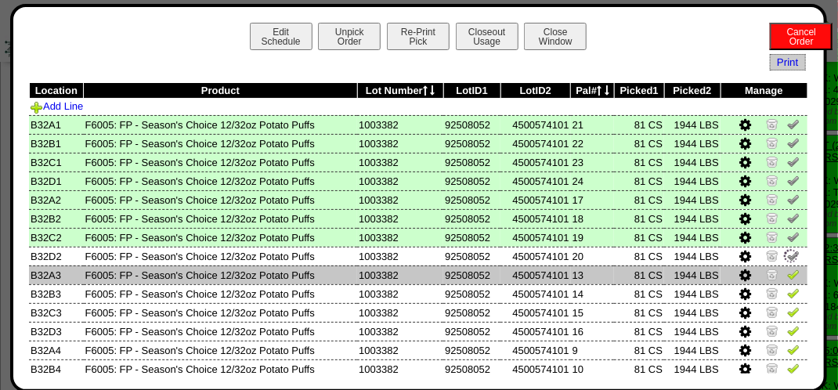
click at [787, 278] on img at bounding box center [793, 274] width 13 height 13
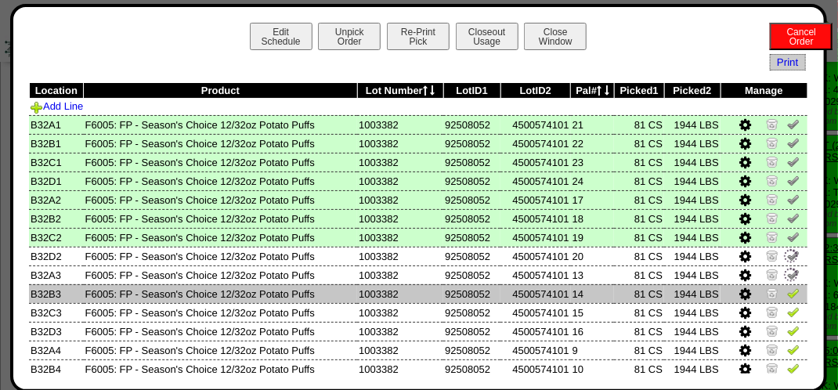
click at [787, 296] on img at bounding box center [793, 293] width 13 height 13
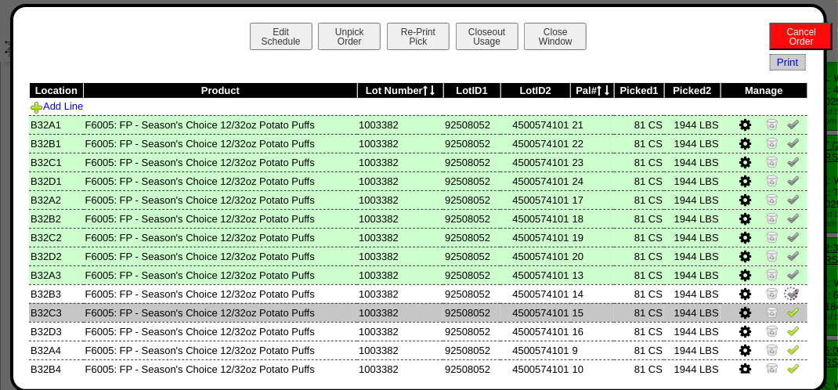
click at [787, 315] on img at bounding box center [793, 311] width 13 height 13
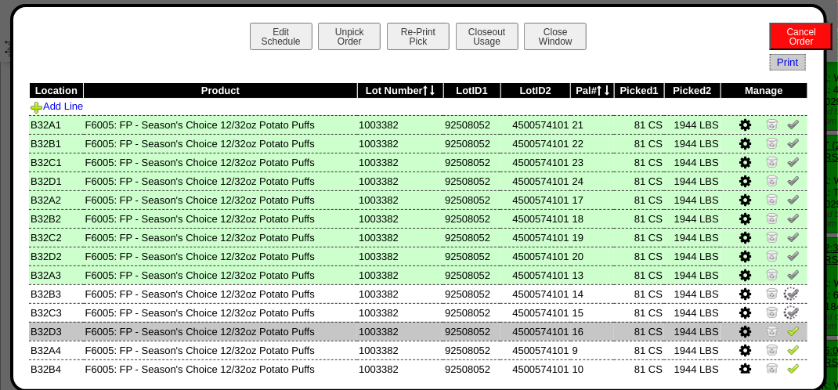
click at [787, 330] on img at bounding box center [793, 330] width 13 height 13
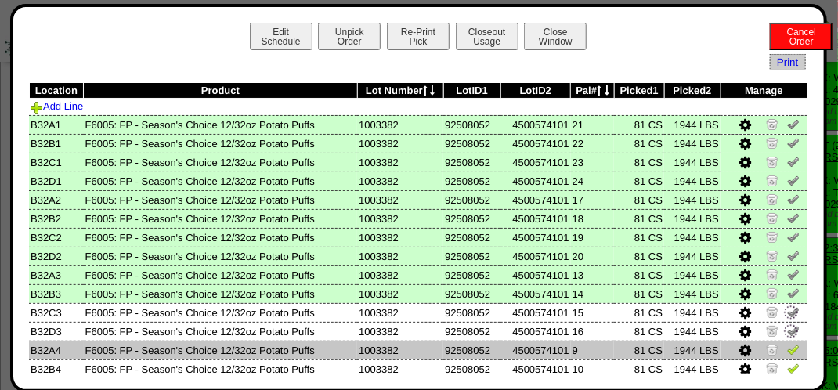
click at [790, 352] on td at bounding box center [763, 350] width 87 height 19
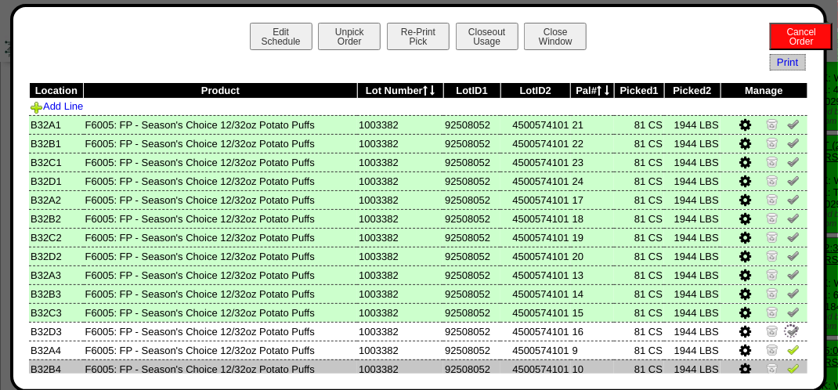
click at [787, 368] on img at bounding box center [793, 368] width 13 height 13
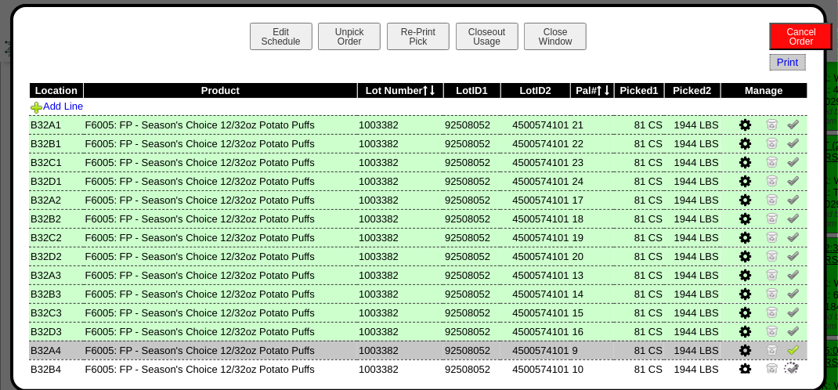
click at [787, 345] on img at bounding box center [793, 349] width 13 height 13
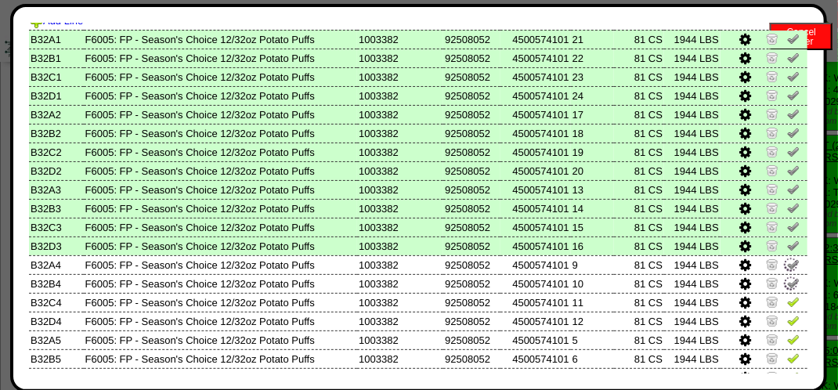
scroll to position [161, 0]
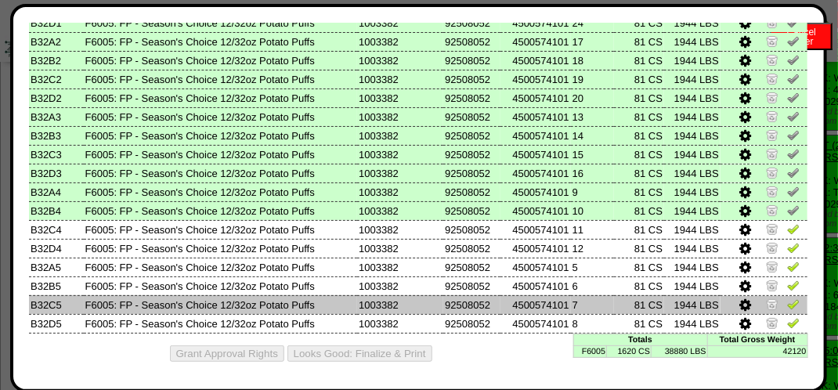
click at [787, 303] on img at bounding box center [793, 304] width 13 height 13
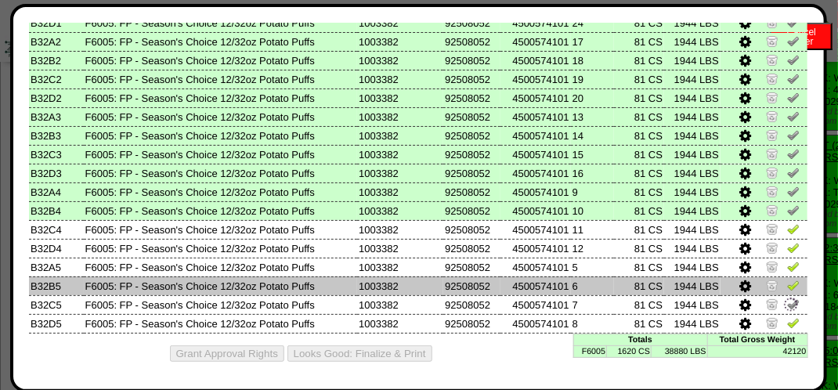
click at [787, 283] on img at bounding box center [793, 285] width 13 height 13
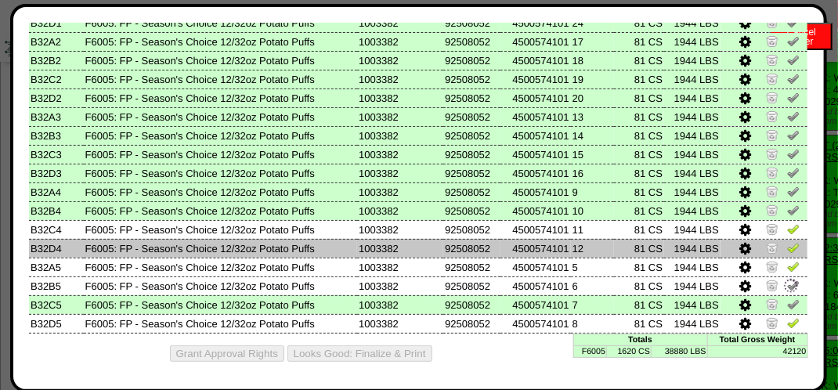
drag, startPoint x: 783, startPoint y: 265, endPoint x: 780, endPoint y: 254, distance: 11.4
click at [787, 264] on img at bounding box center [793, 266] width 13 height 13
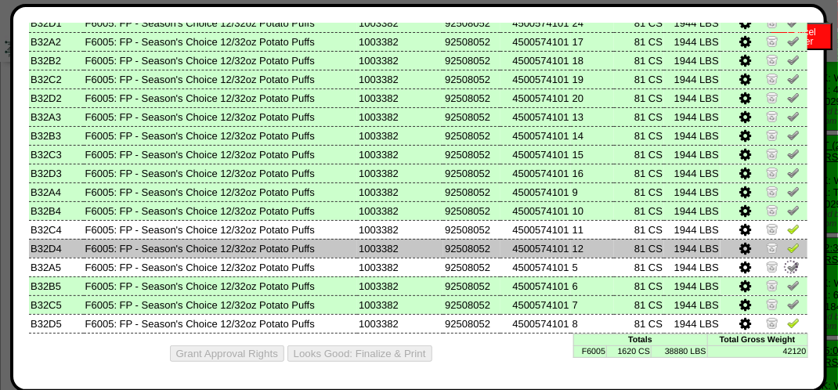
click at [787, 241] on img at bounding box center [793, 247] width 13 height 13
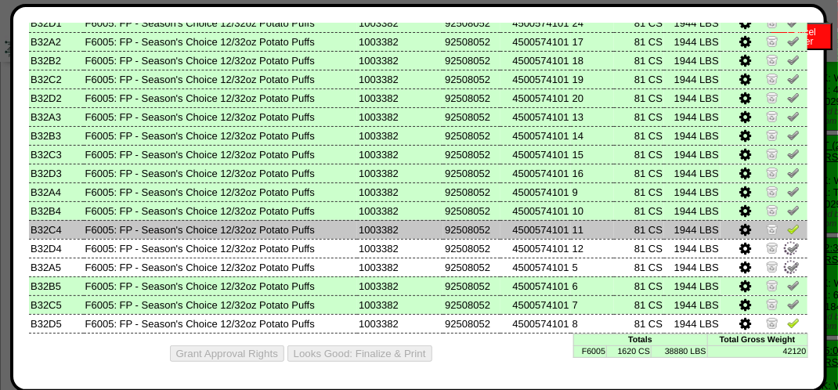
click at [787, 225] on img at bounding box center [793, 228] width 13 height 13
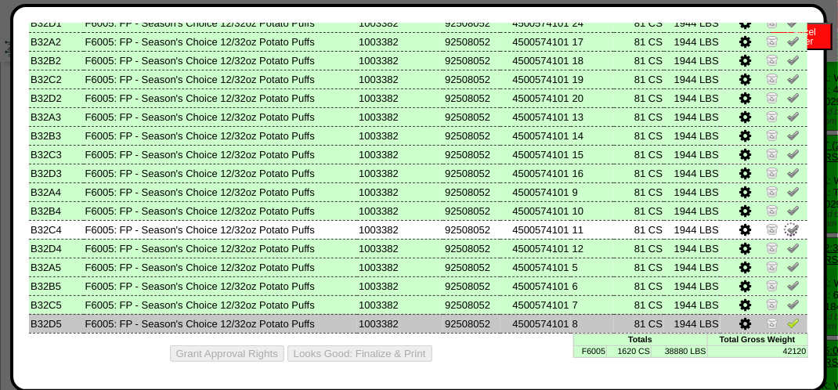
click at [787, 319] on img at bounding box center [793, 322] width 13 height 13
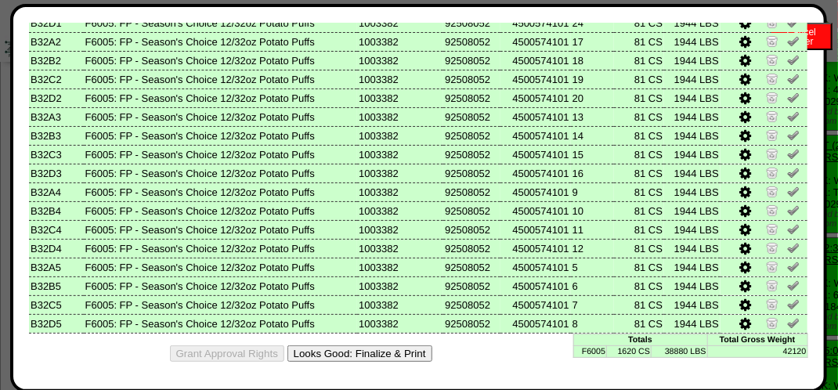
click at [394, 346] on button "Looks Good: Finalize & Print" at bounding box center [359, 353] width 145 height 16
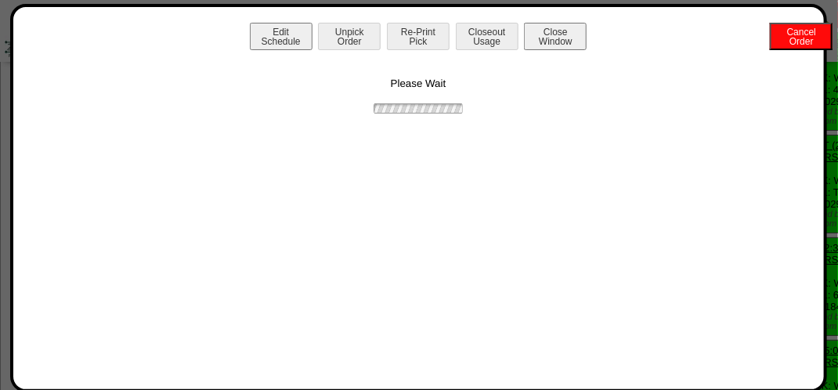
scroll to position [0, 0]
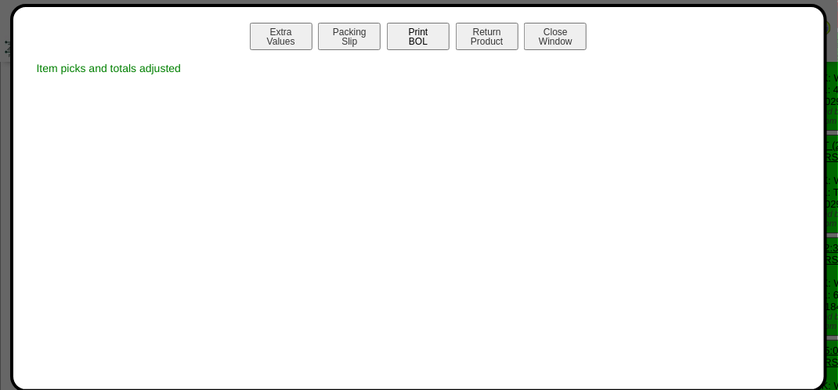
click at [424, 38] on button "Print BOL" at bounding box center [418, 36] width 63 height 27
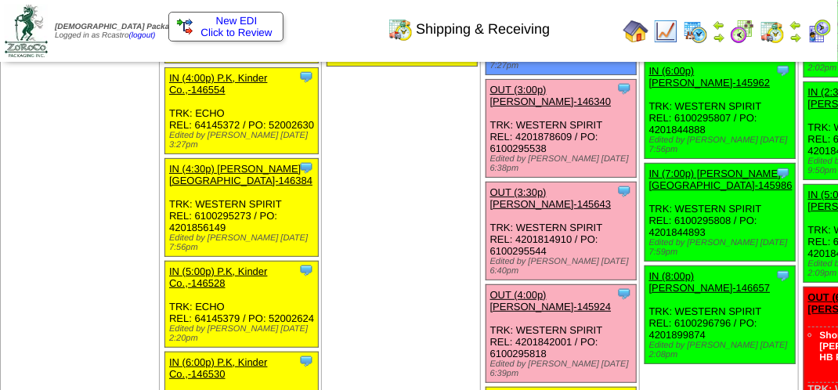
scroll to position [2192, 0]
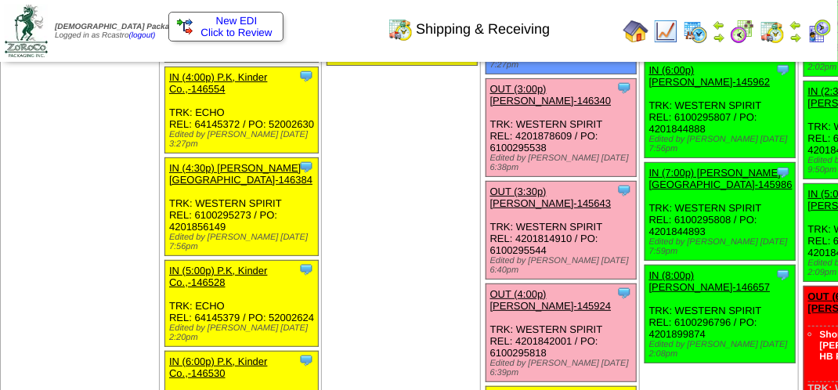
click at [490, 106] on link "OUT (3:00p) [PERSON_NAME]-146340" at bounding box center [550, 94] width 121 height 23
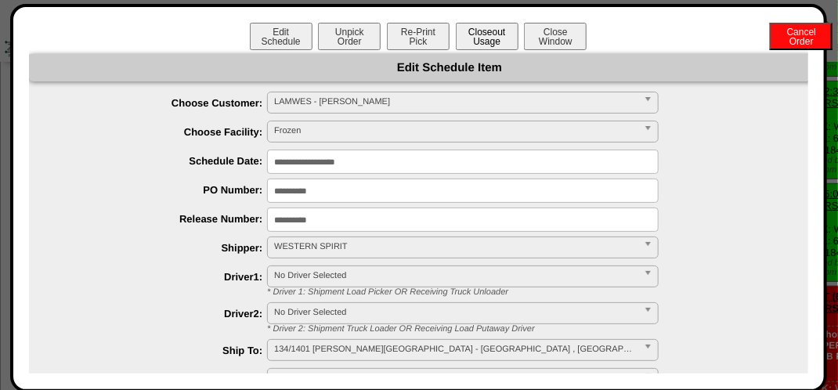
click at [485, 30] on button "Closeout Usage" at bounding box center [487, 36] width 63 height 27
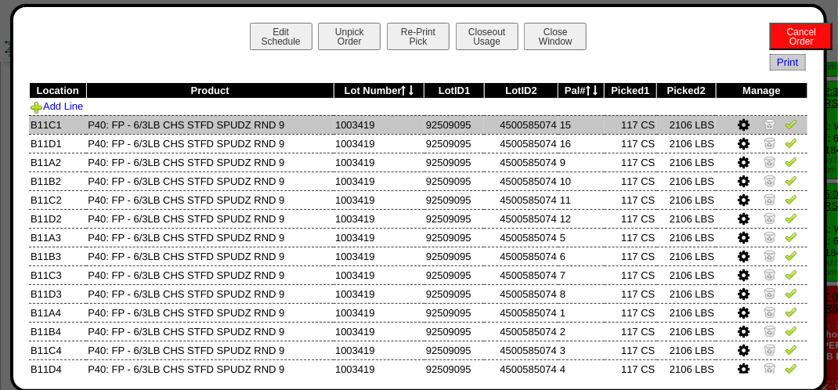
click at [785, 127] on img at bounding box center [791, 123] width 13 height 13
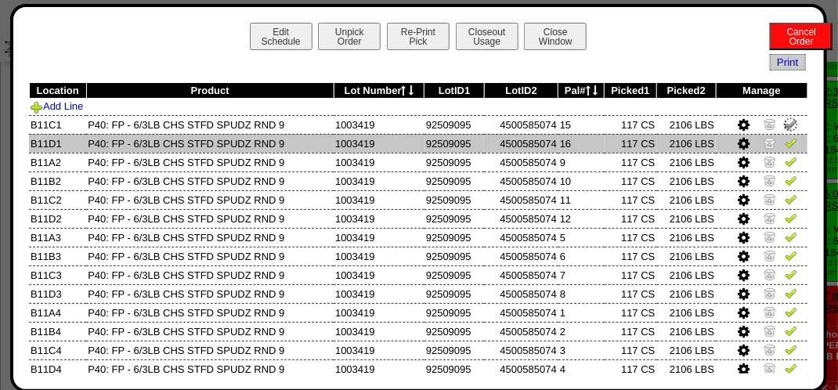
click at [785, 137] on img at bounding box center [791, 142] width 13 height 13
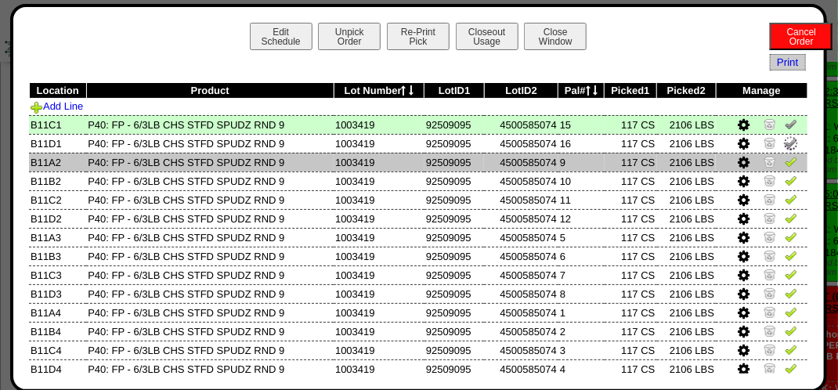
click at [785, 161] on img at bounding box center [791, 161] width 13 height 13
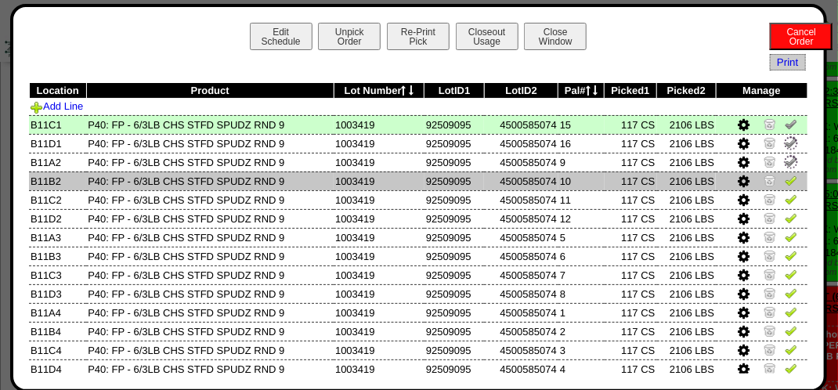
click at [785, 181] on img at bounding box center [791, 180] width 13 height 13
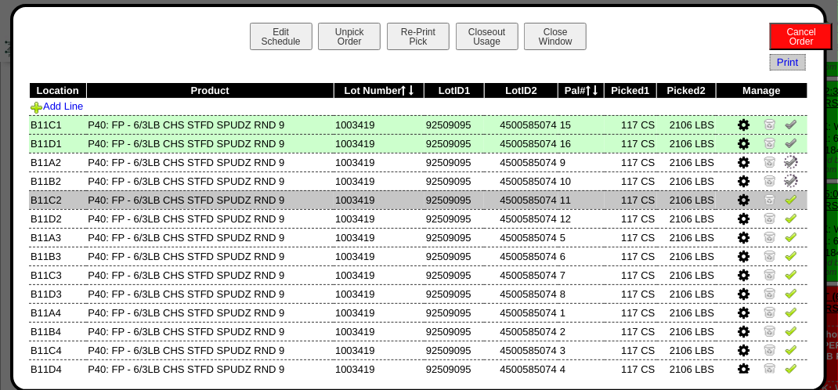
click at [785, 197] on img at bounding box center [791, 199] width 13 height 13
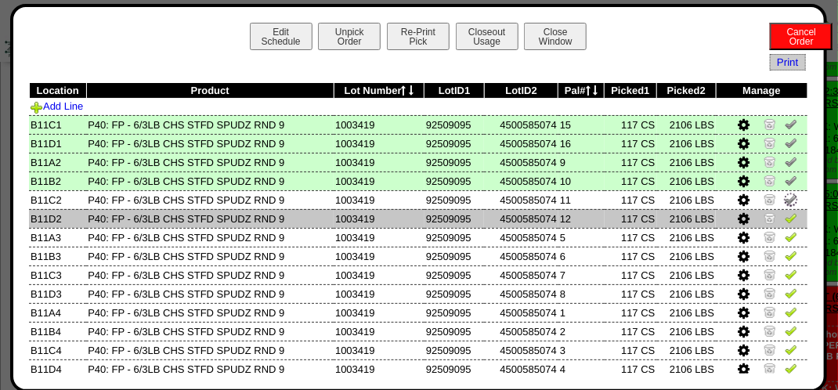
click at [785, 215] on img at bounding box center [791, 217] width 13 height 13
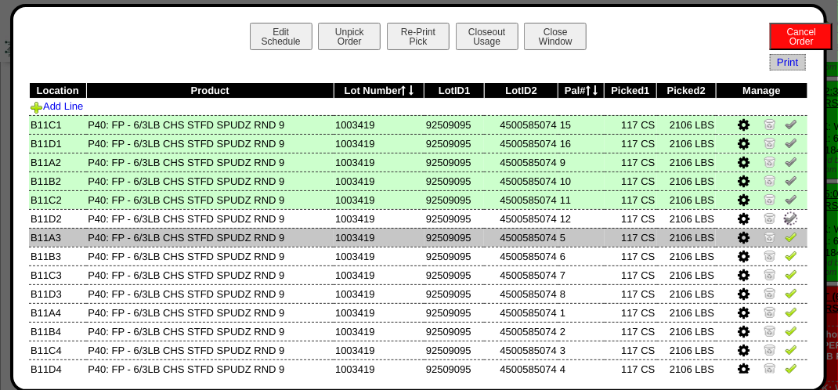
click at [785, 236] on img at bounding box center [791, 236] width 13 height 13
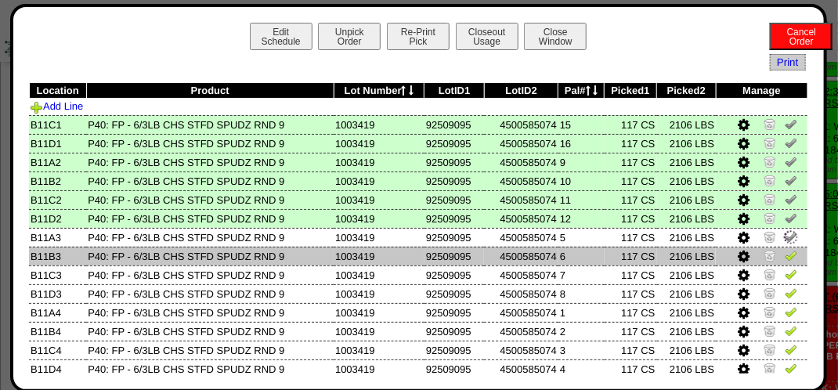
click at [785, 254] on img at bounding box center [791, 255] width 13 height 13
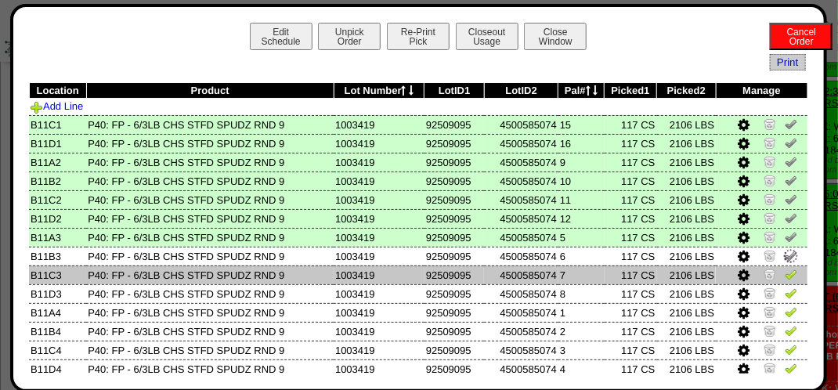
click at [785, 275] on img at bounding box center [791, 274] width 13 height 13
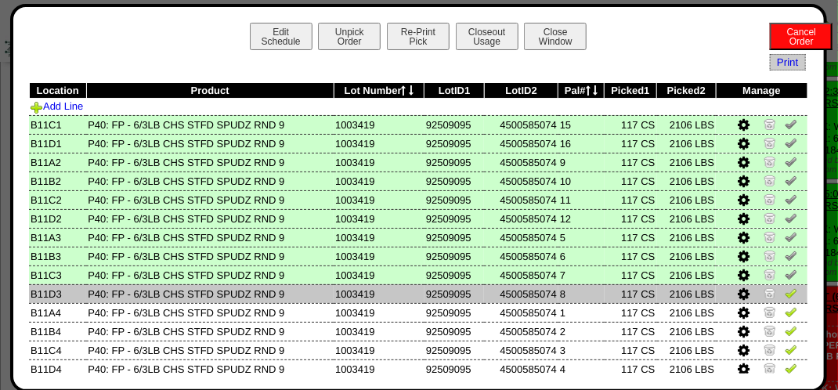
click at [785, 287] on img at bounding box center [791, 293] width 13 height 13
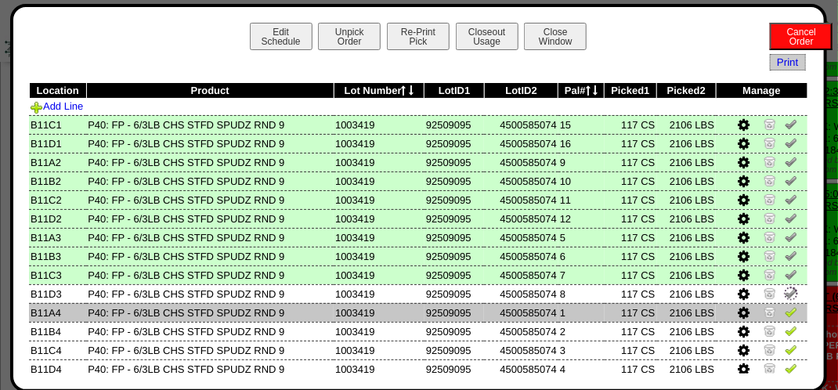
click at [785, 312] on img at bounding box center [791, 311] width 13 height 13
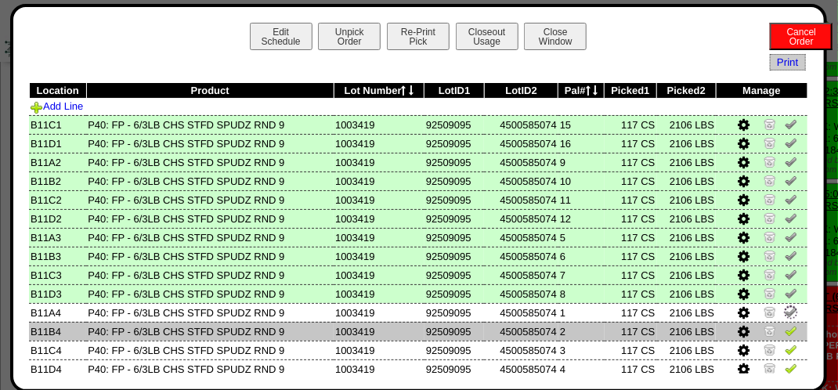
click at [785, 333] on img at bounding box center [791, 330] width 13 height 13
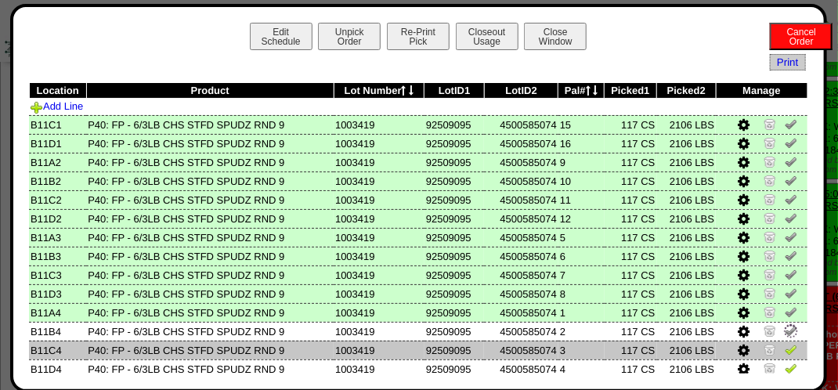
click at [785, 357] on link at bounding box center [791, 352] width 13 height 12
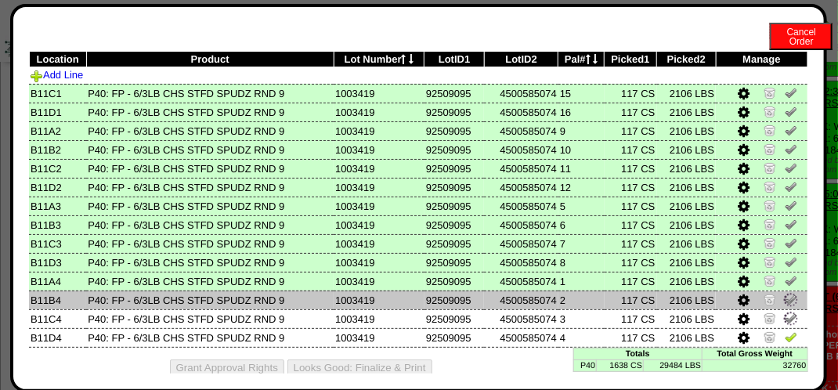
scroll to position [48, 0]
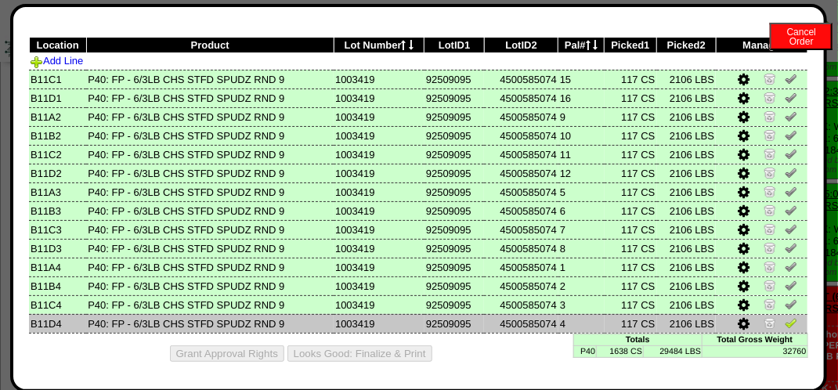
click at [785, 319] on img at bounding box center [791, 322] width 13 height 13
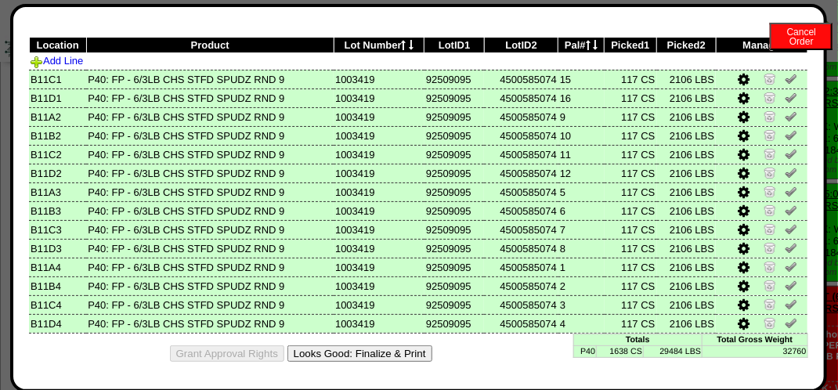
click at [383, 351] on button "Looks Good: Finalize & Print" at bounding box center [359, 353] width 145 height 16
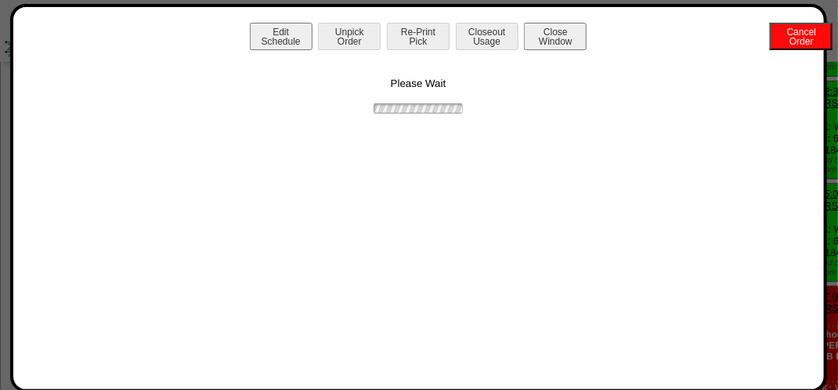
scroll to position [0, 0]
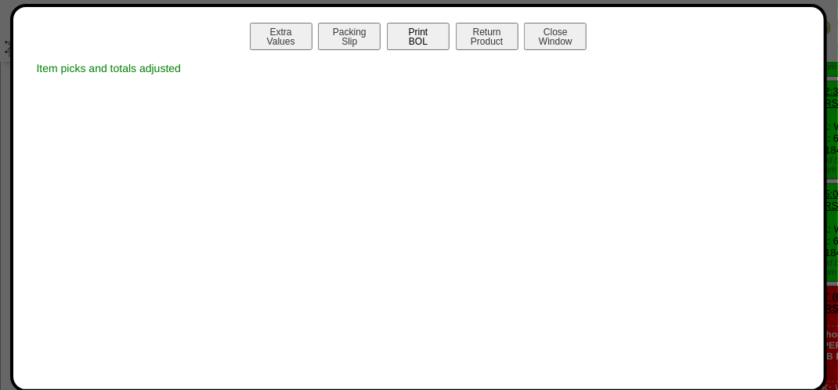
click at [415, 36] on button "Print BOL" at bounding box center [418, 36] width 63 height 27
